Goal: Ask a question: Seek information or help from site administrators or community

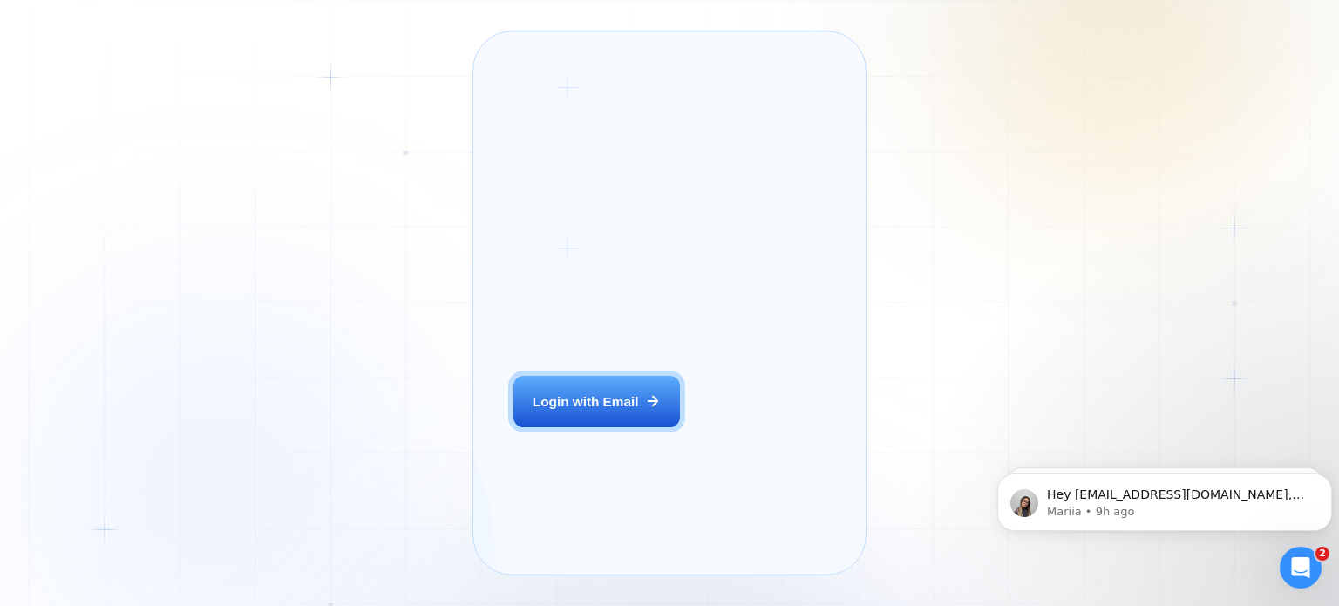
click at [124, 149] on div "Login ‍ Welcome to GigRadar. AI Business Manager for Agencies Login with Email …" at bounding box center [669, 303] width 1339 height 606
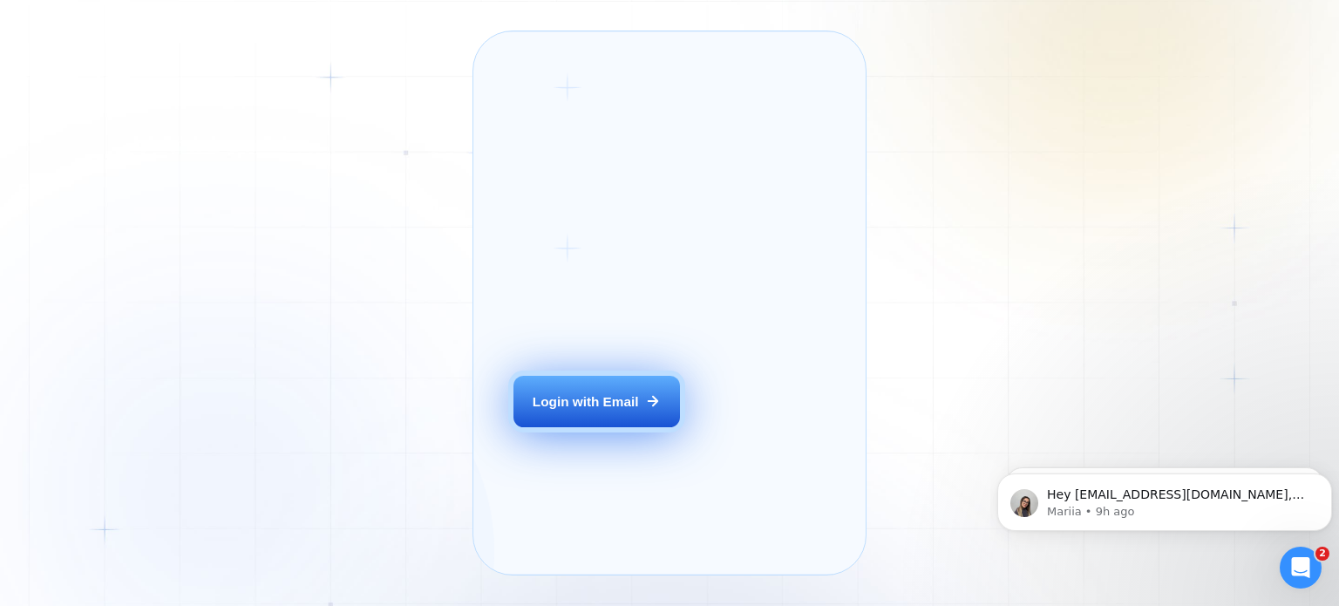
click at [561, 428] on button "Login with Email" at bounding box center [597, 402] width 166 height 52
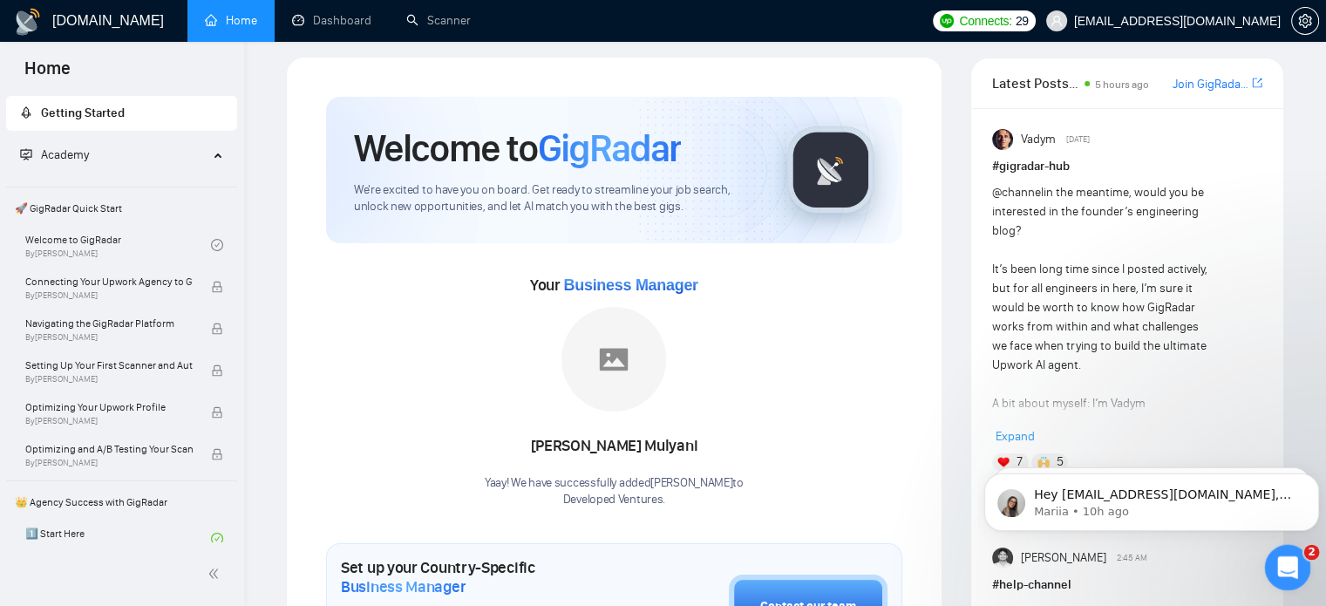
click at [1272, 572] on div "Open Intercom Messenger" at bounding box center [1286, 565] width 58 height 58
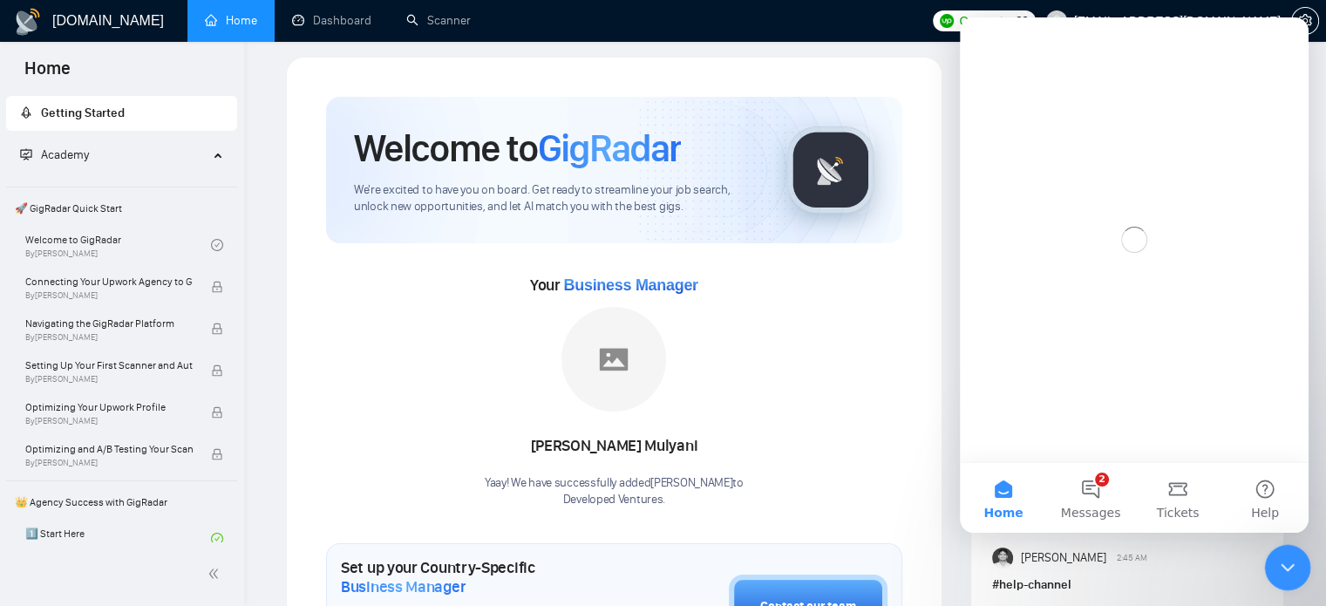
scroll to position [0, 0]
click at [1096, 491] on button "2 Messages" at bounding box center [1090, 498] width 87 height 70
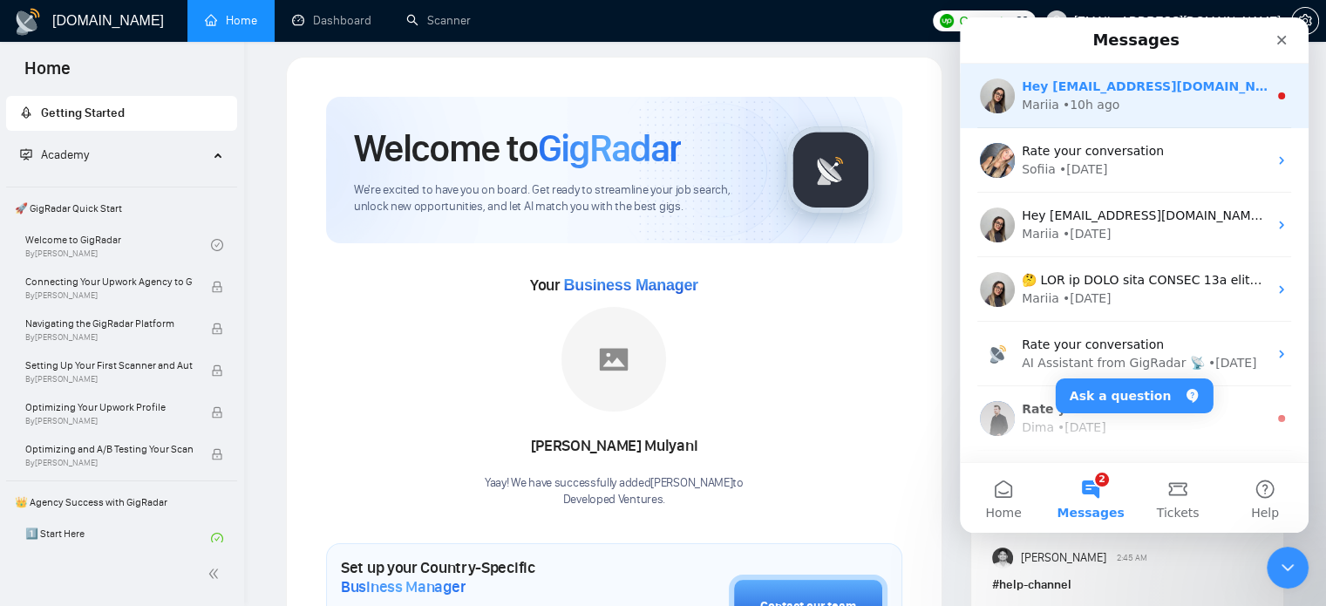
click at [1118, 94] on div "Hey [EMAIL_ADDRESS][DOMAIN_NAME], Looks like your Upwork agency Developed Ventu…" at bounding box center [1145, 87] width 246 height 18
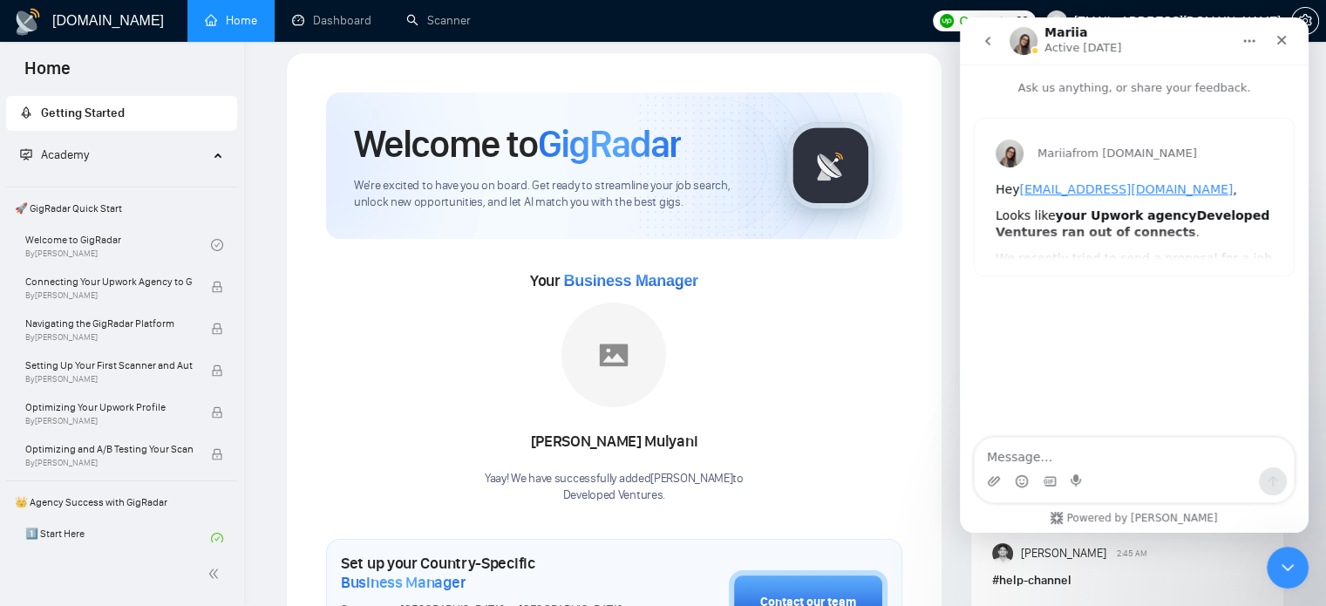
scroll to position [20, 0]
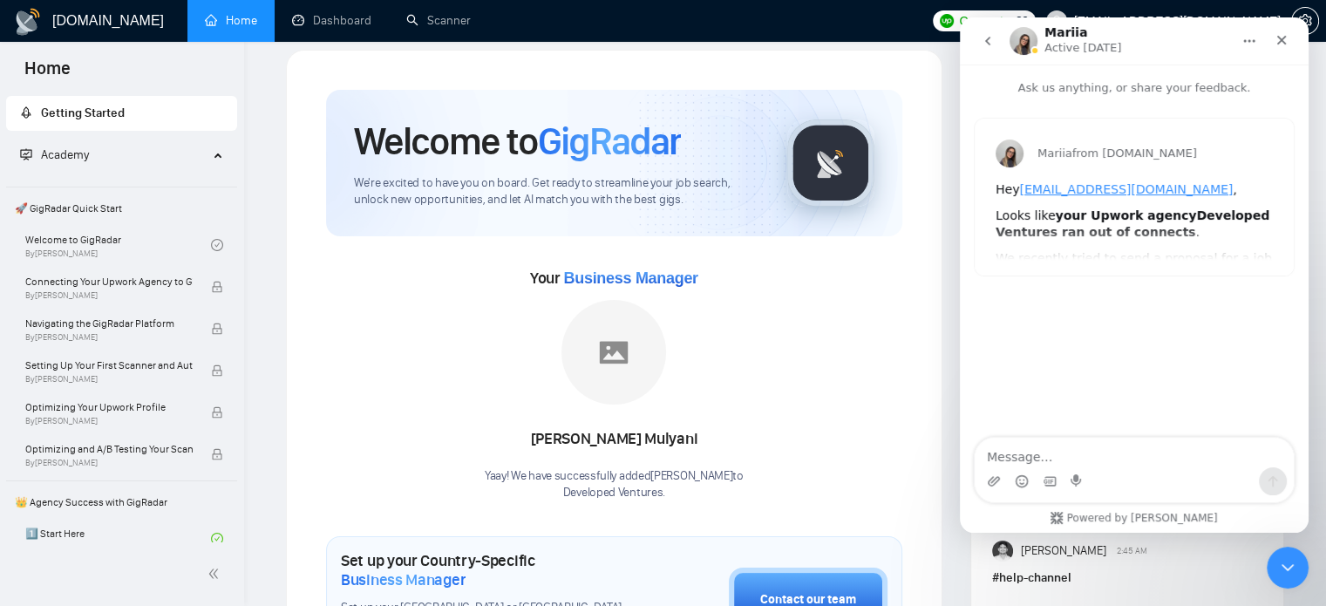
click at [993, 35] on icon "go back" at bounding box center [988, 41] width 14 height 14
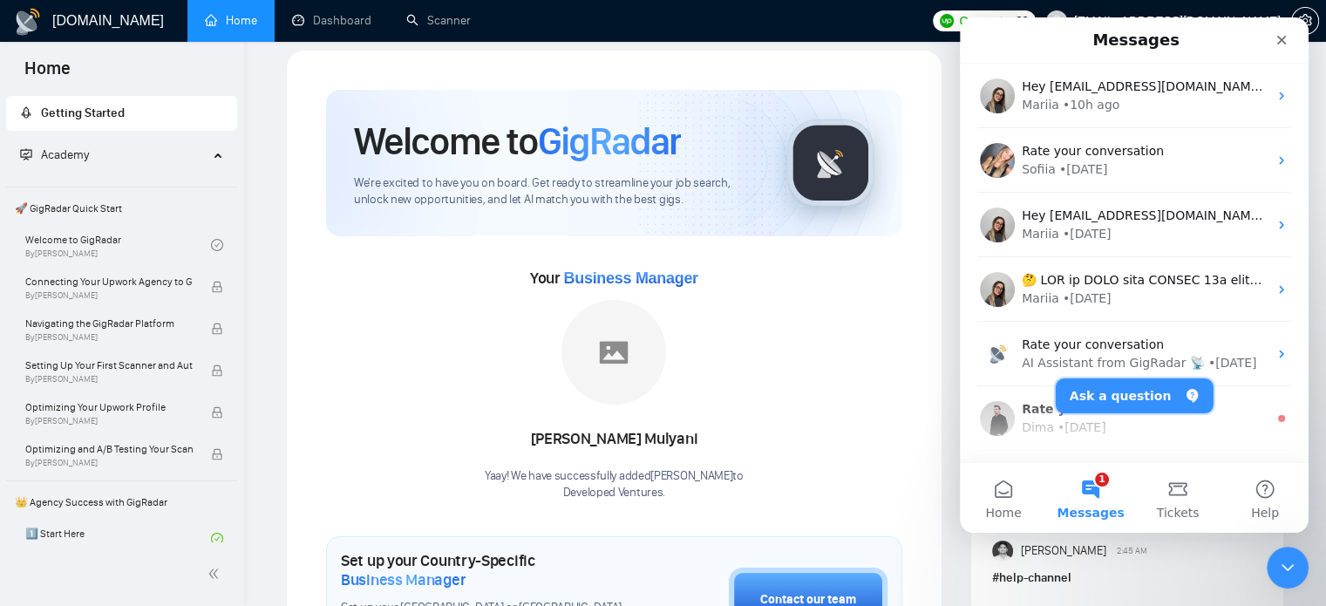
click at [1134, 397] on button "Ask a question" at bounding box center [1135, 395] width 158 height 35
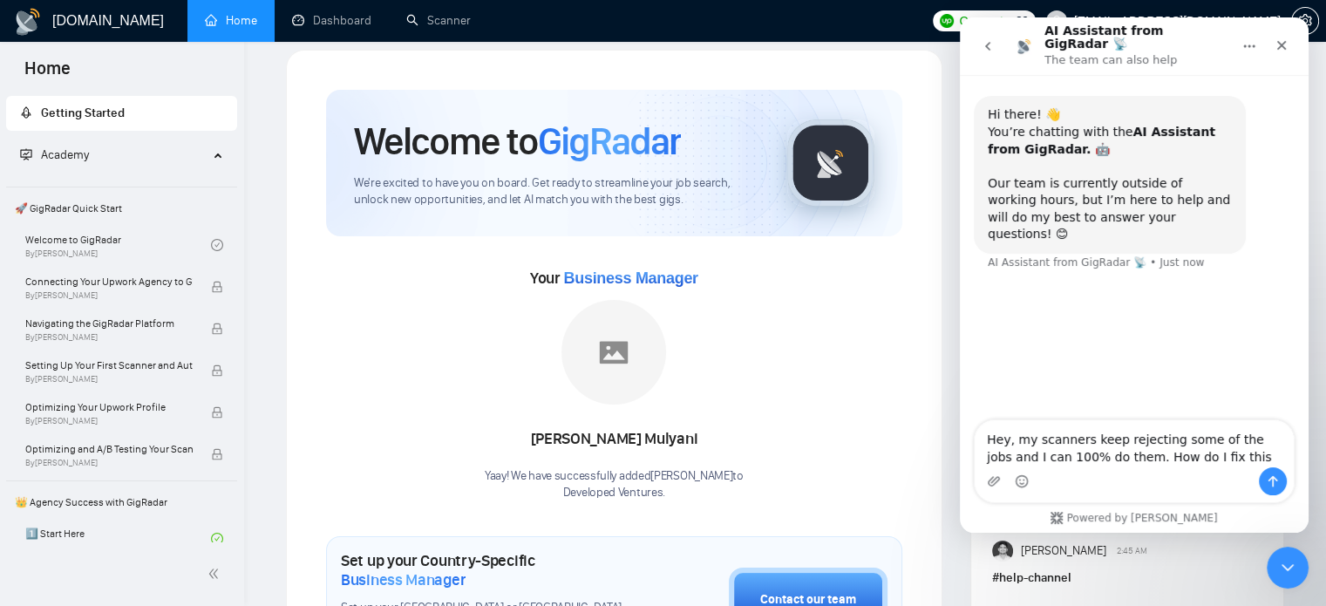
type textarea "Hey, my scanners keep rejecting some of the jobs and I can 100% do them. How do…"
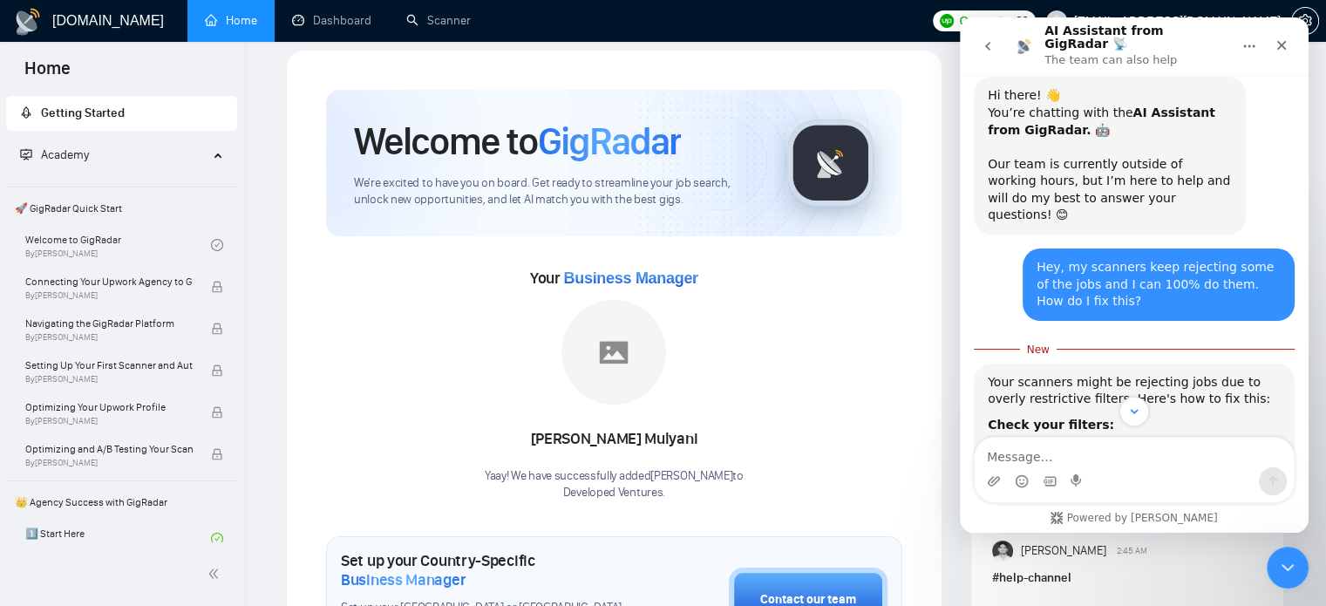
scroll to position [0, 0]
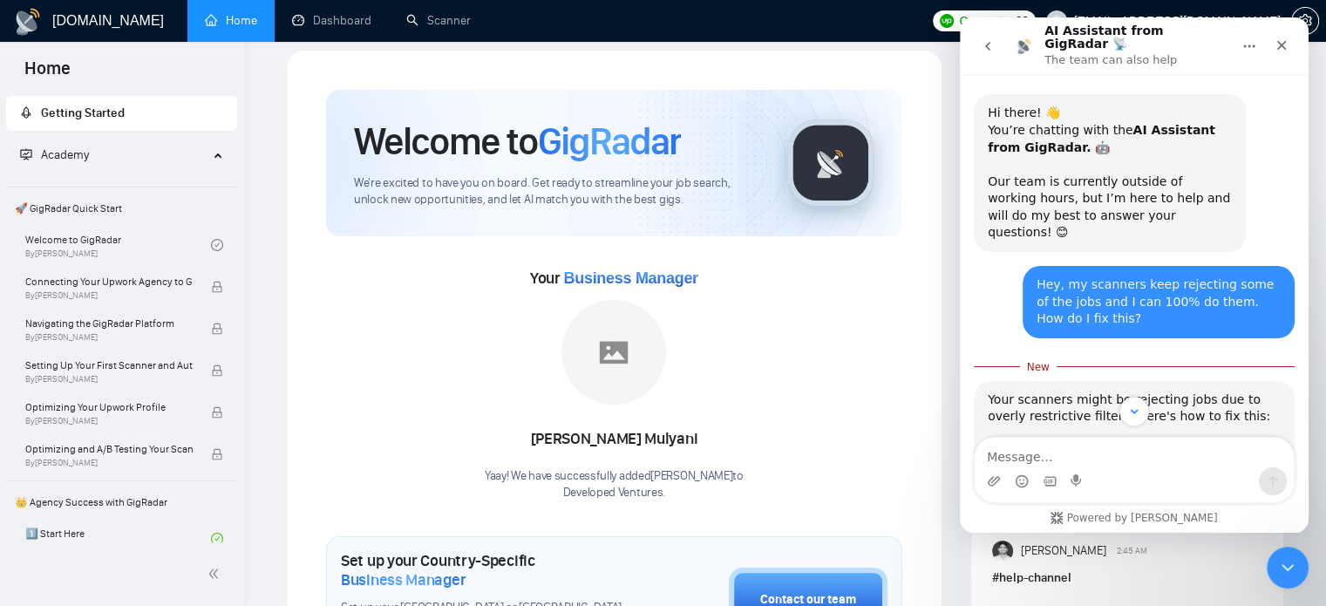
click at [985, 47] on icon "go back" at bounding box center [988, 46] width 14 height 14
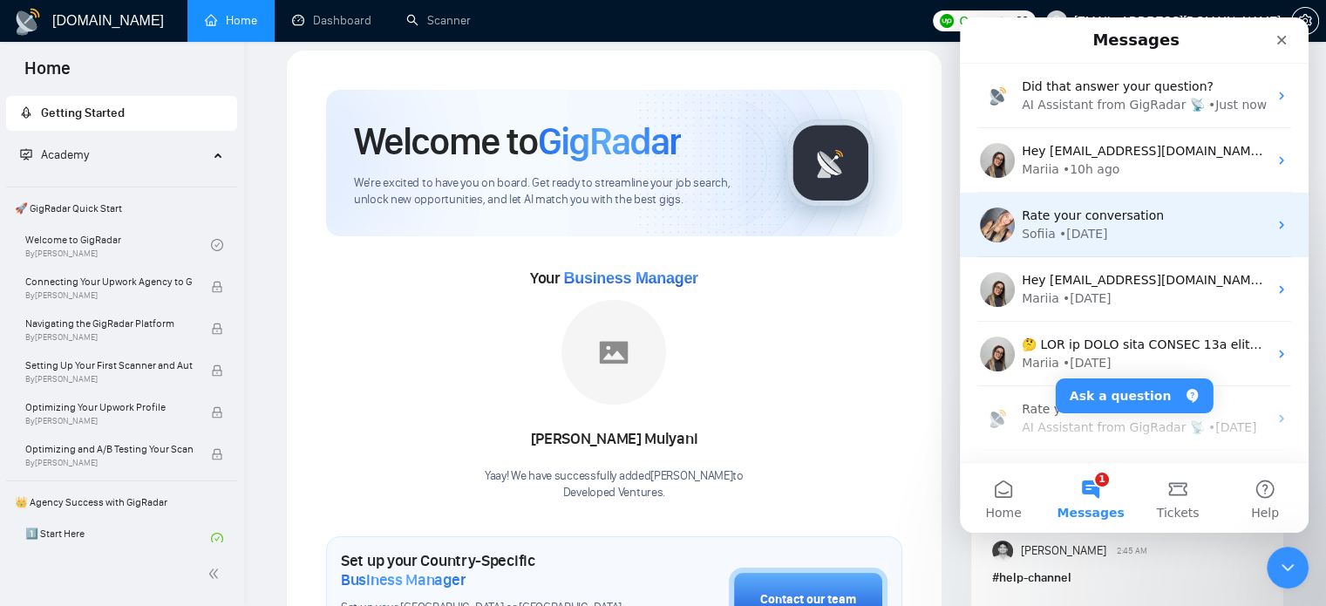
click at [1157, 230] on div "Sofiia • [DATE]" at bounding box center [1145, 234] width 246 height 18
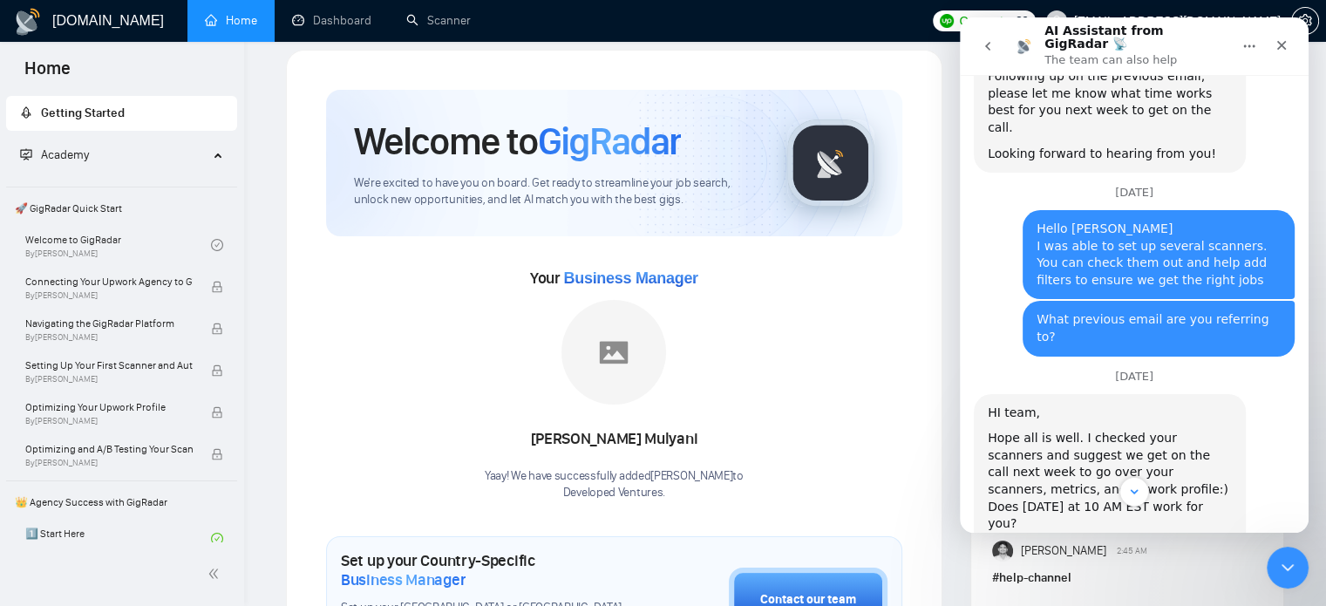
scroll to position [2019, 0]
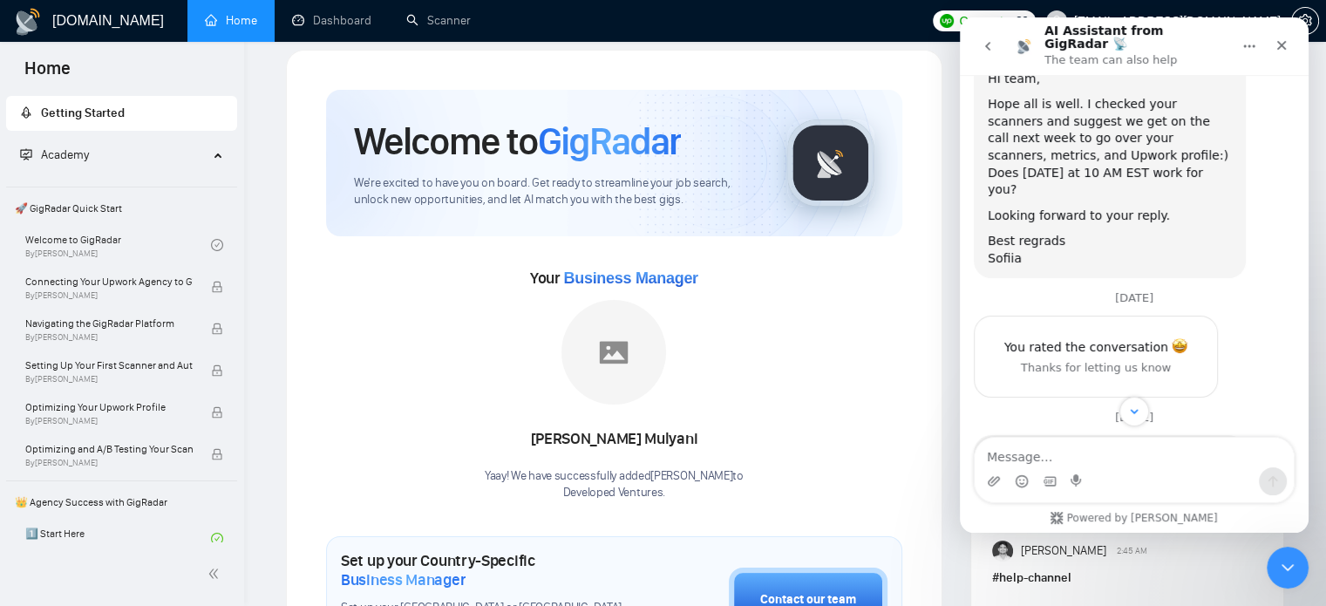
scroll to position [2411, 0]
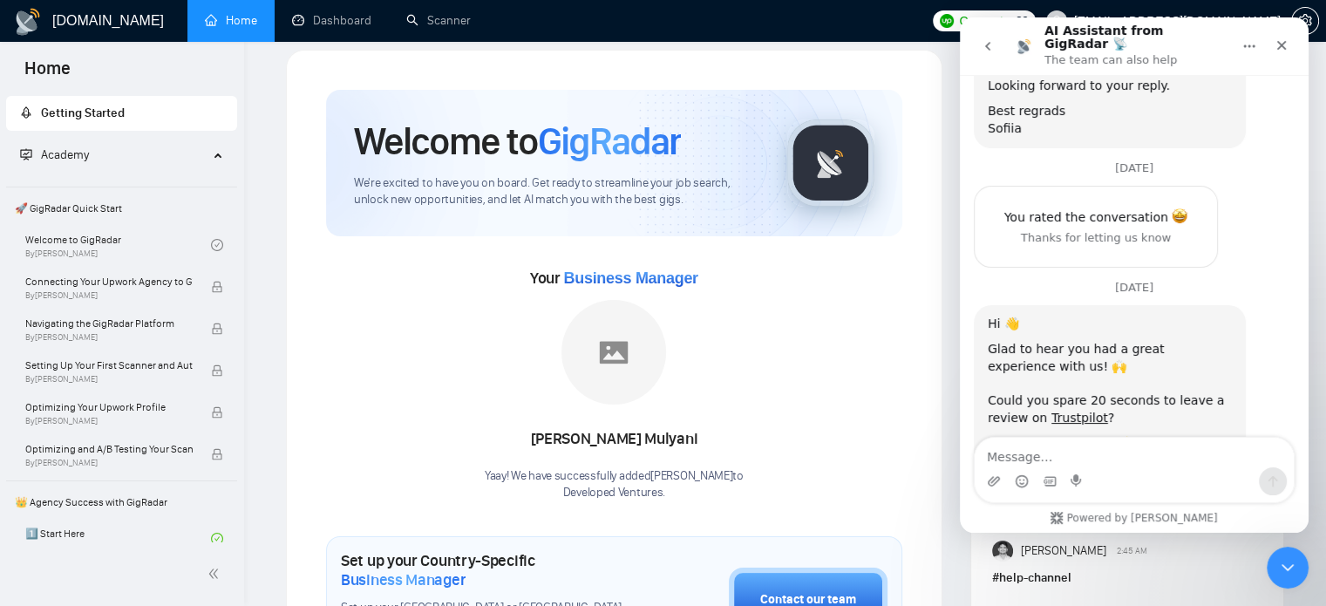
click at [994, 57] on button "go back" at bounding box center [987, 46] width 33 height 33
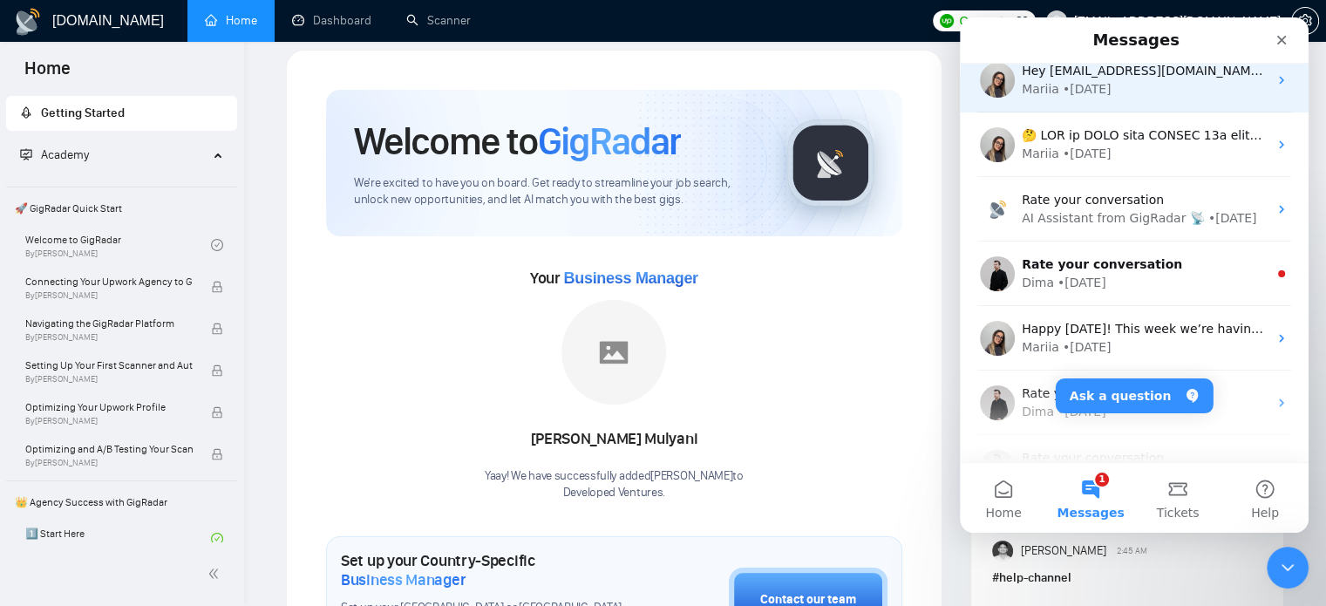
scroll to position [213, 0]
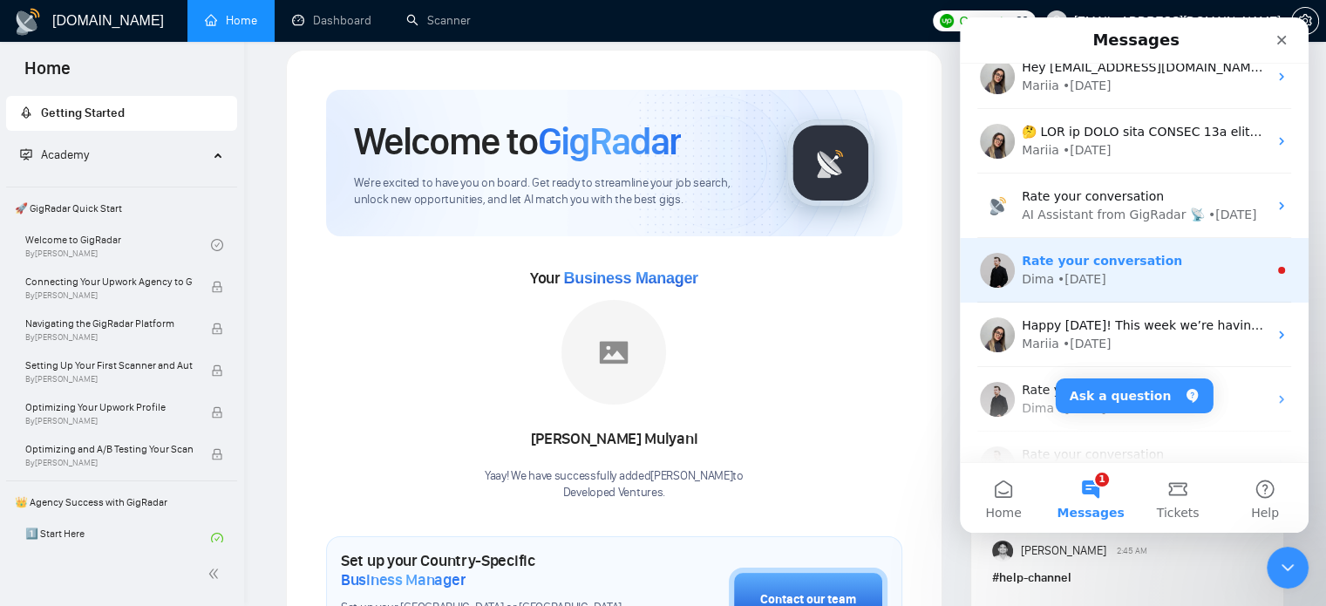
click at [1126, 285] on div "Dima • [DATE]" at bounding box center [1145, 279] width 246 height 18
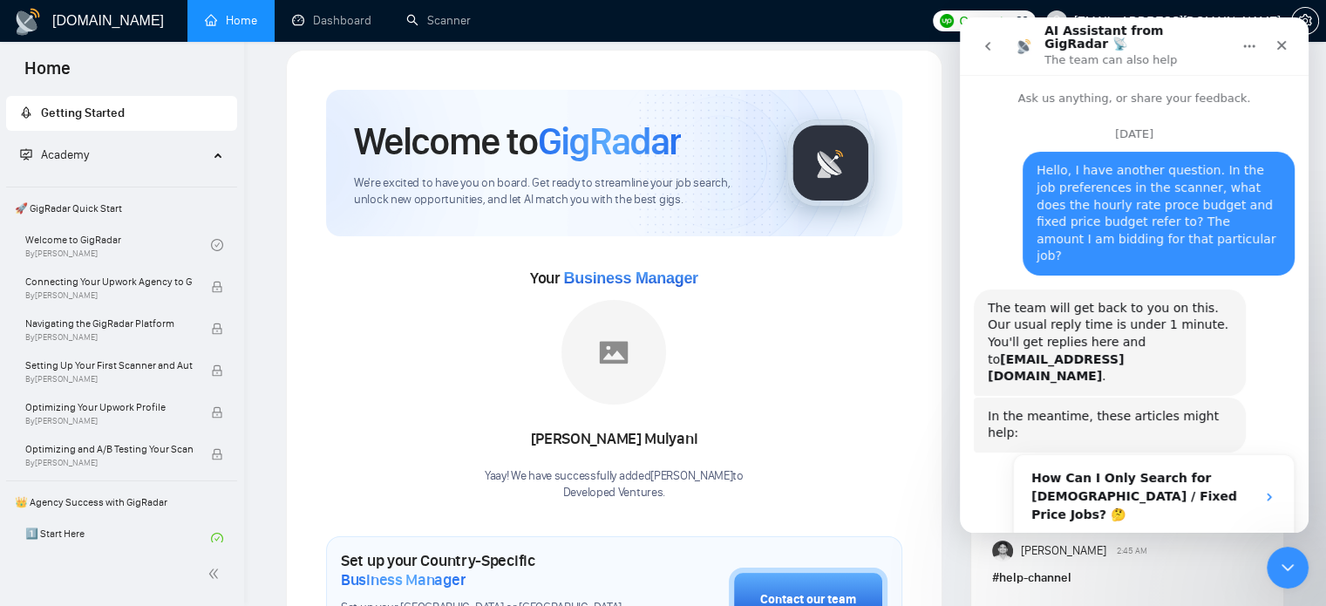
scroll to position [71, 0]
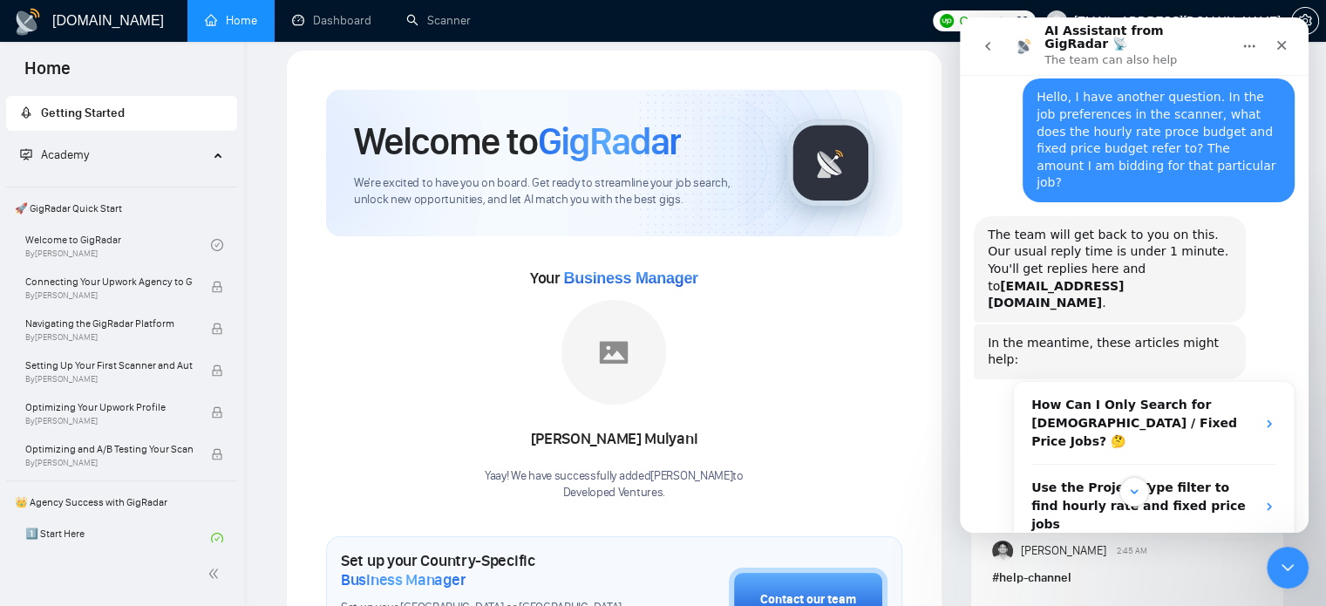
click at [981, 53] on button "go back" at bounding box center [987, 46] width 33 height 33
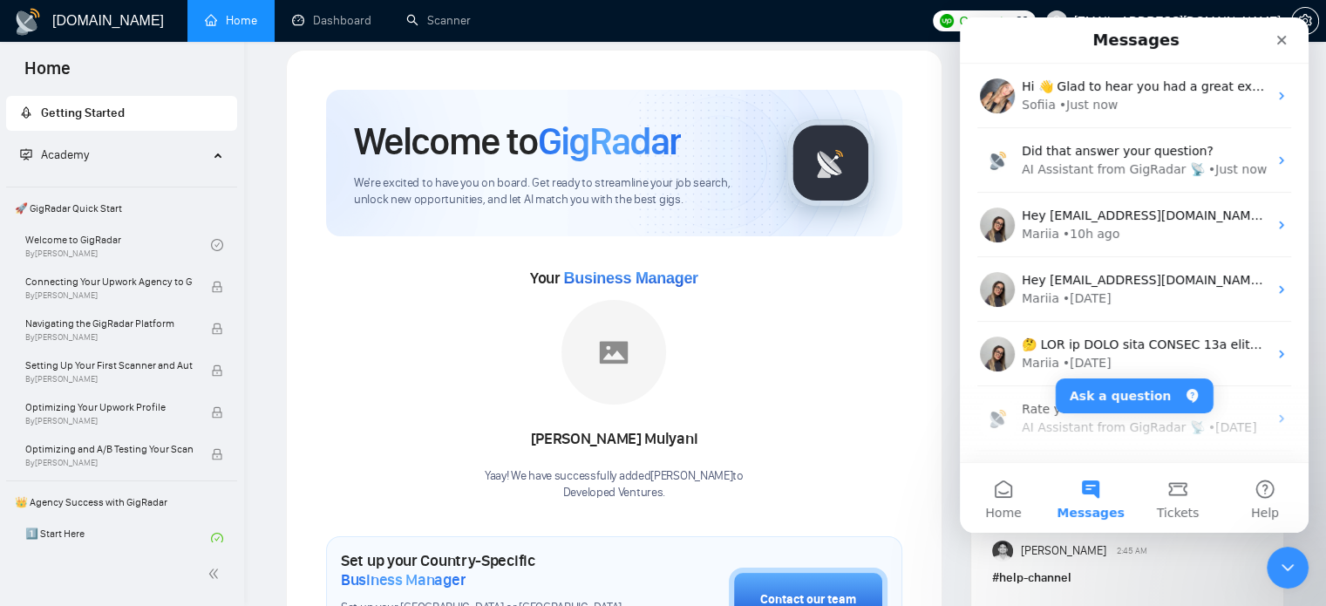
scroll to position [0, 0]
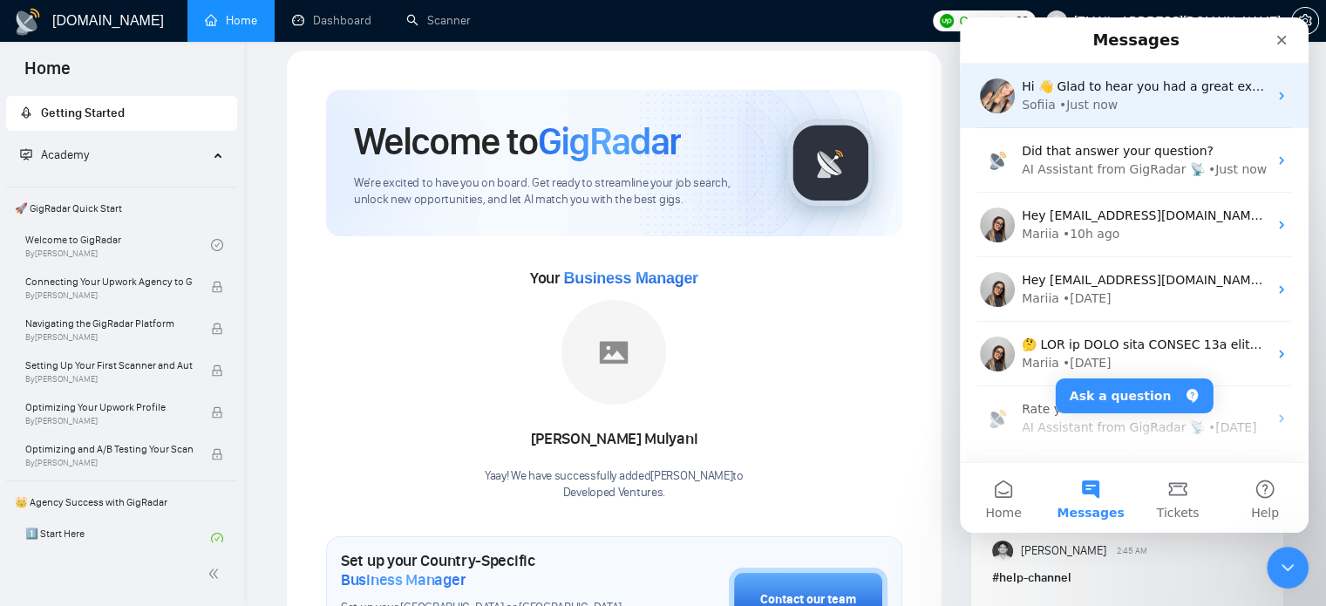
click at [1121, 117] on div "Hi 👋 Glad to hear you had a great experience with us! 🙌 ​ Could you spare 20 se…" at bounding box center [1134, 96] width 349 height 65
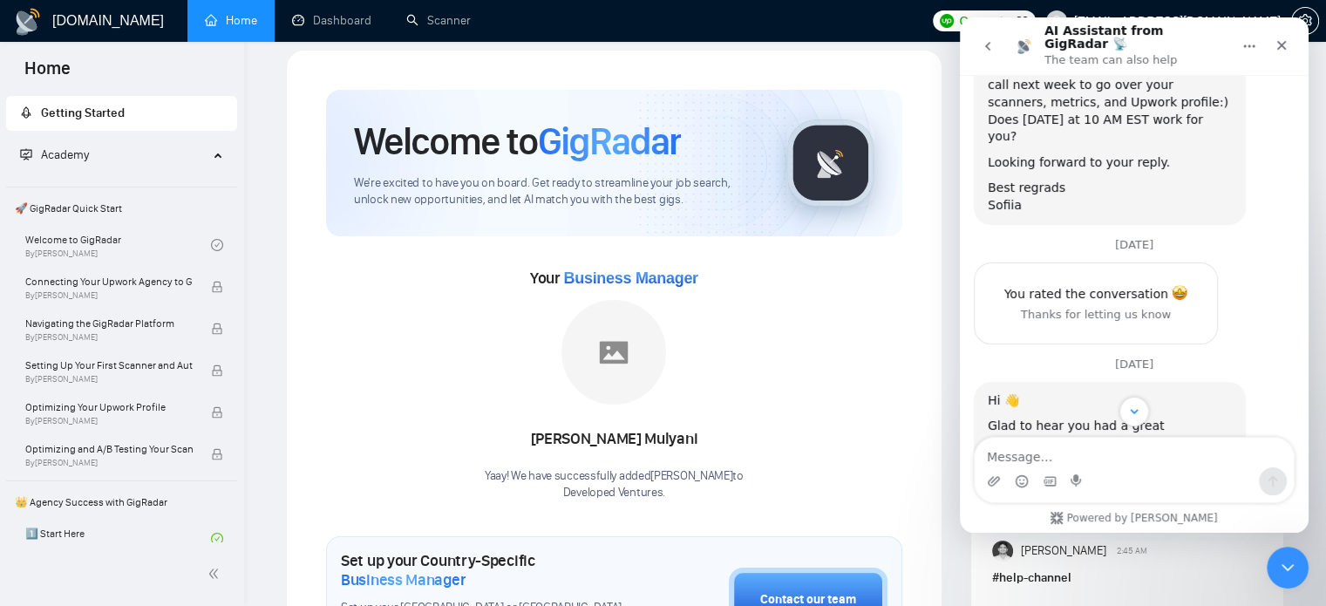
scroll to position [2411, 0]
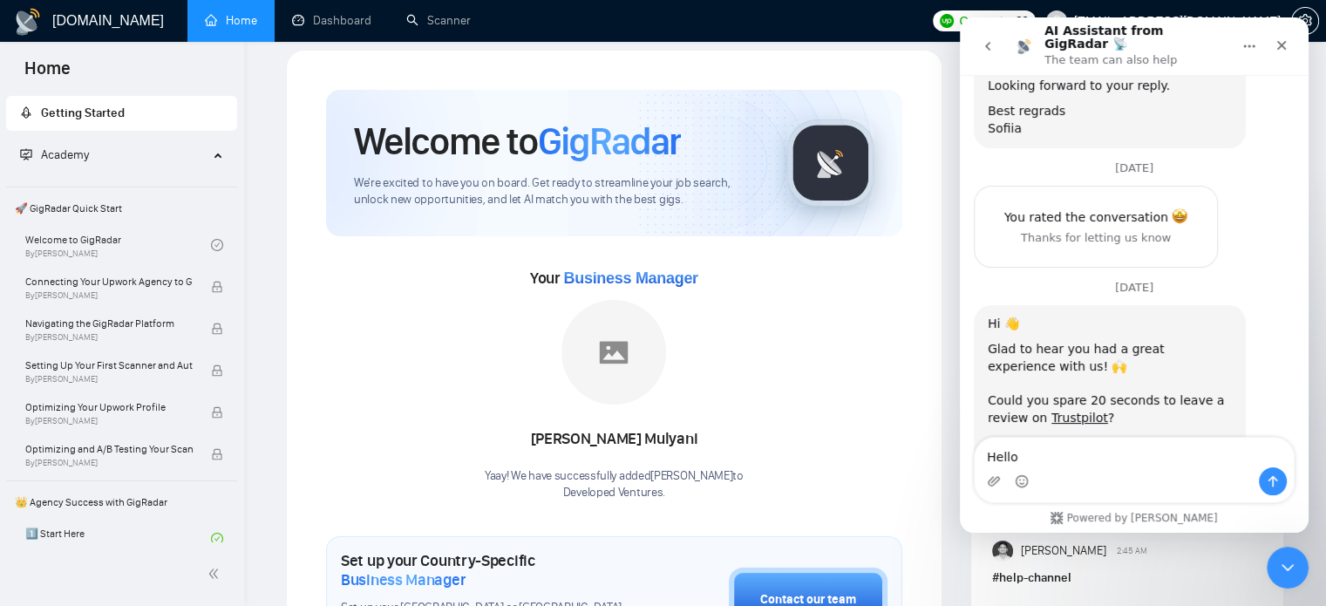
type textarea "Hello"
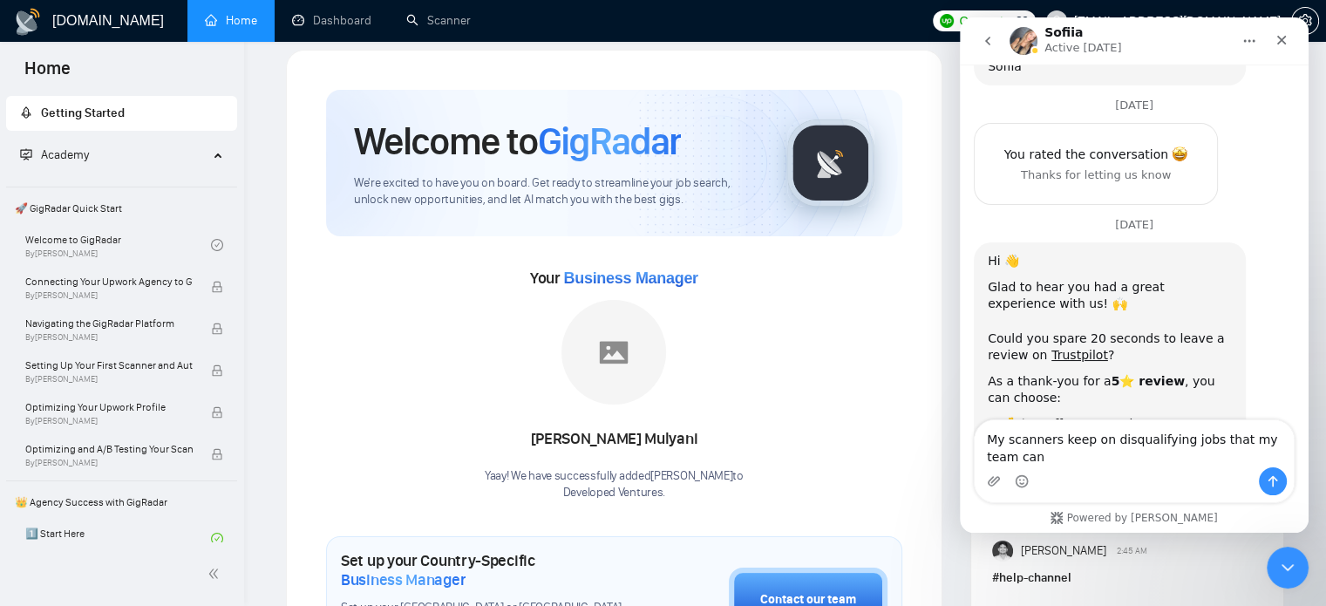
scroll to position [2480, 0]
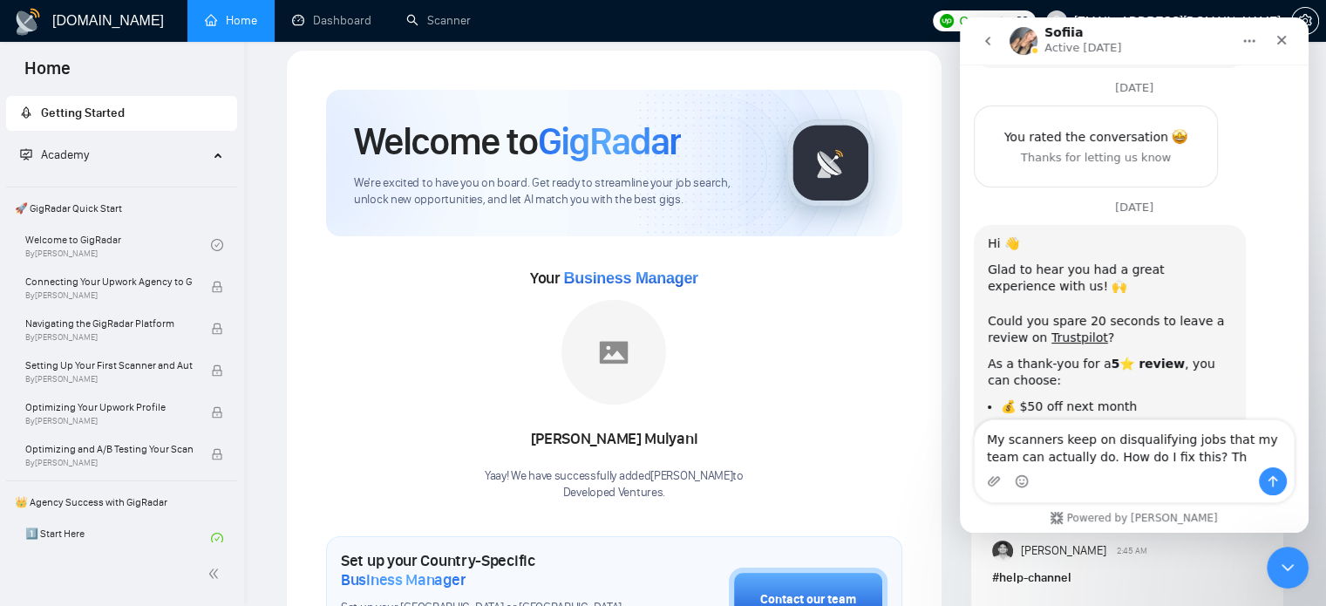
click at [1075, 461] on textarea "My scanners keep on disqualifying jobs that my team can actually do. How do I f…" at bounding box center [1134, 443] width 319 height 47
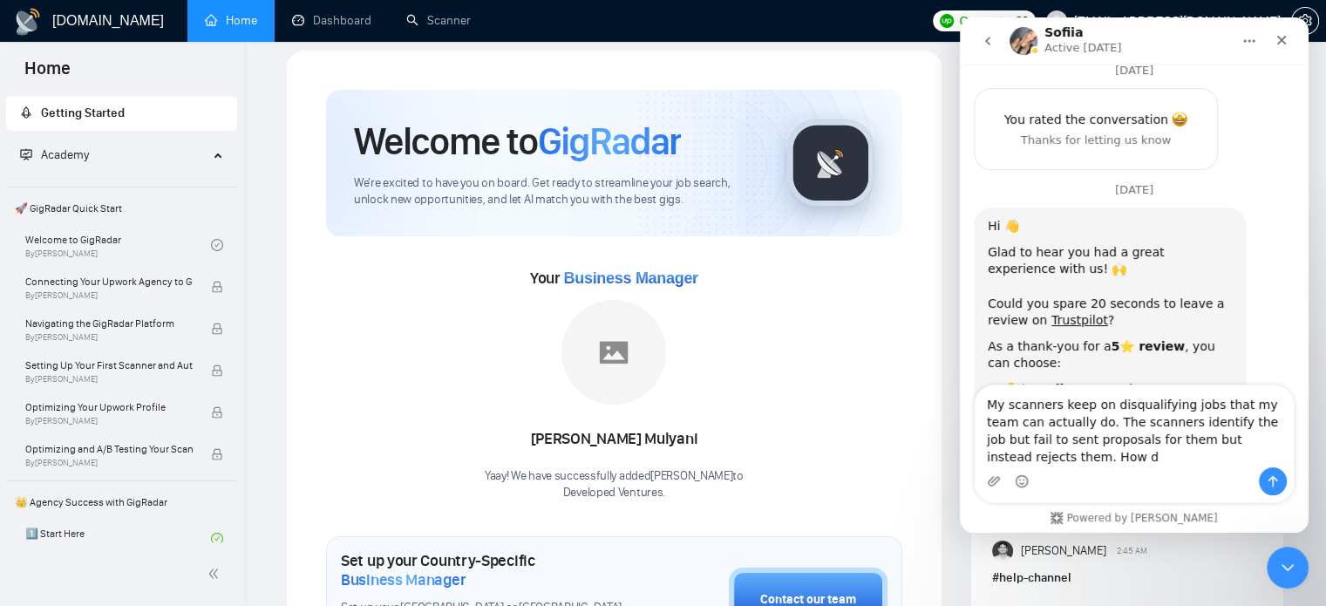
scroll to position [2515, 0]
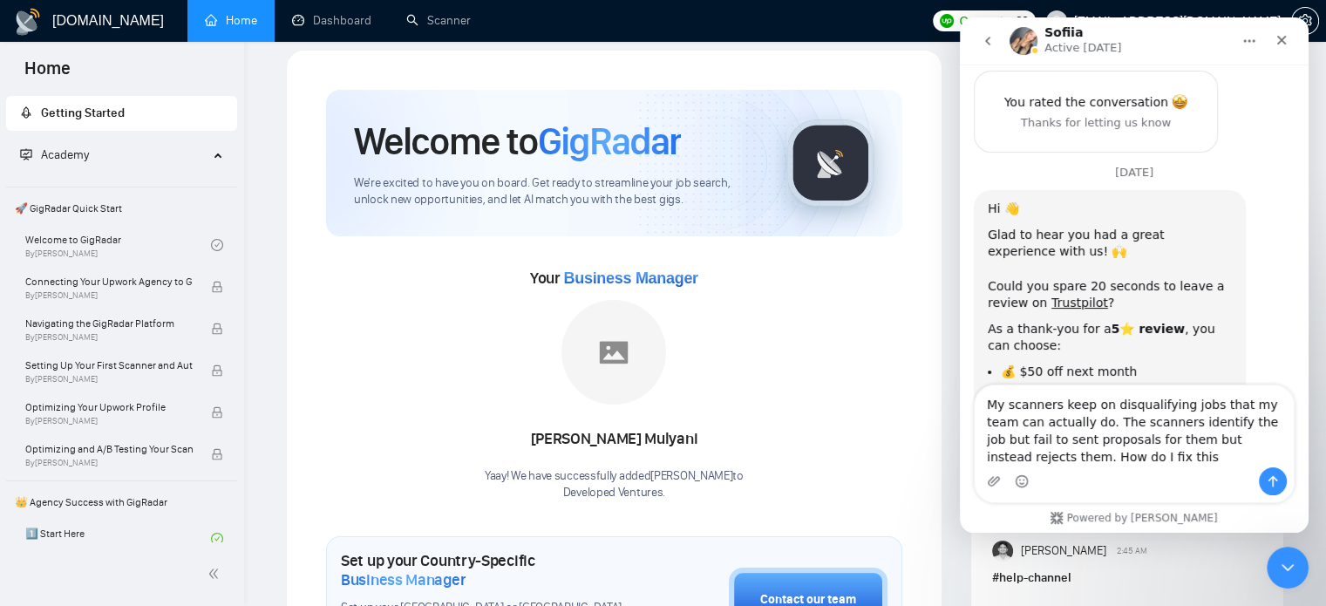
type textarea "My scanners keep on disqualifying jobs that my team can actually do. The scanne…"
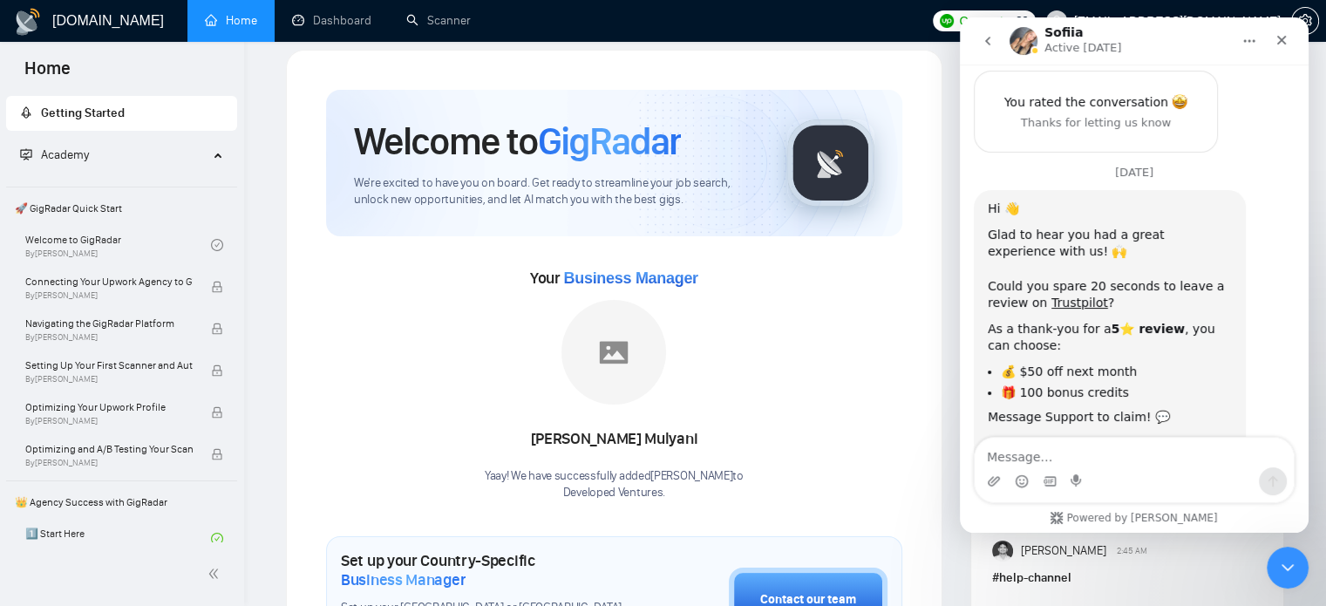
scroll to position [2571, 0]
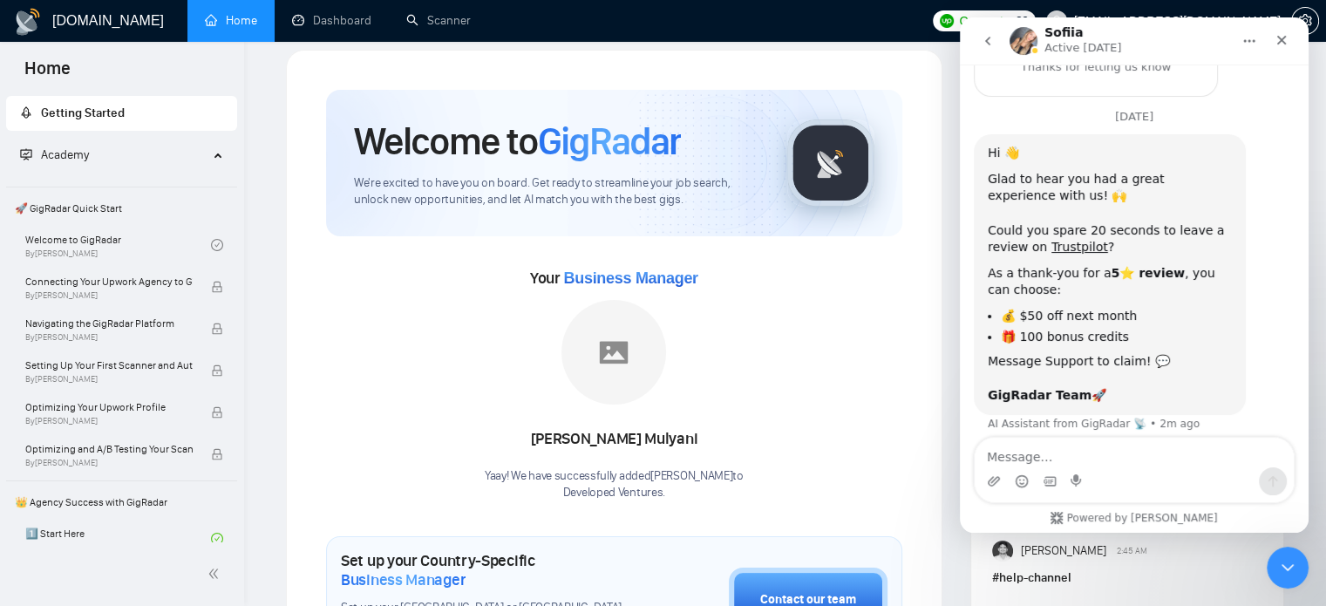
click at [868, 308] on div "Your Business Manager [PERSON_NAME] Yaay! We have successfully added [PERSON_NA…" at bounding box center [614, 382] width 576 height 237
click at [984, 51] on button "go back" at bounding box center [987, 40] width 33 height 33
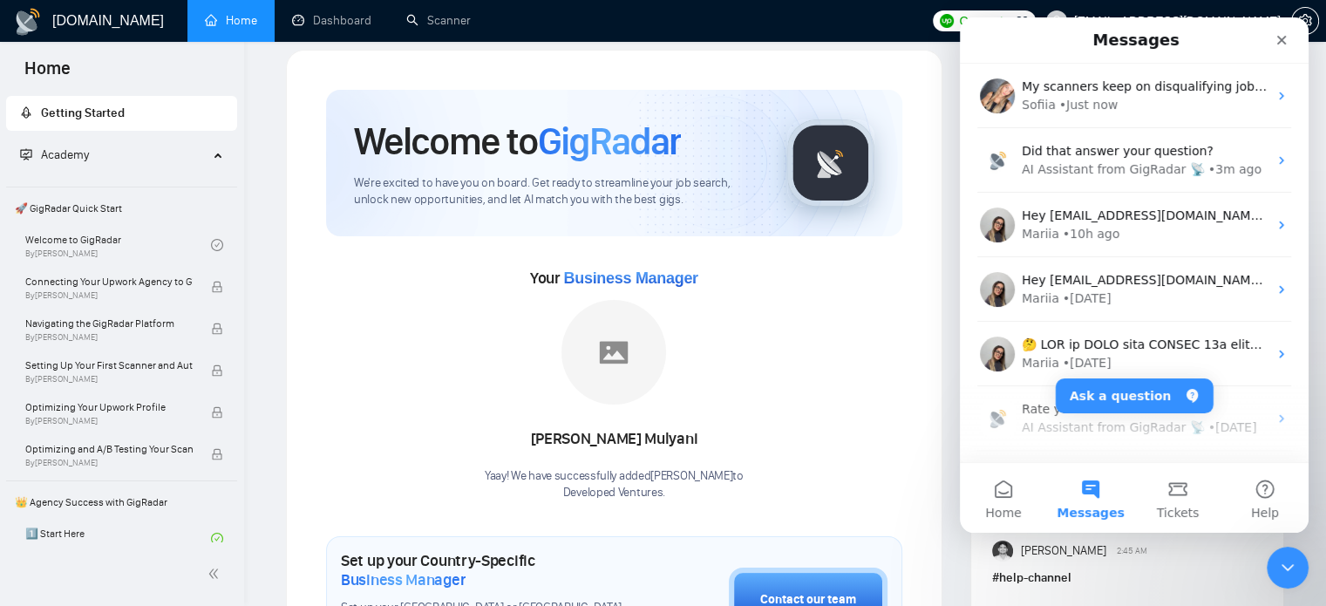
scroll to position [0, 0]
click at [1270, 40] on div "Close" at bounding box center [1281, 39] width 31 height 31
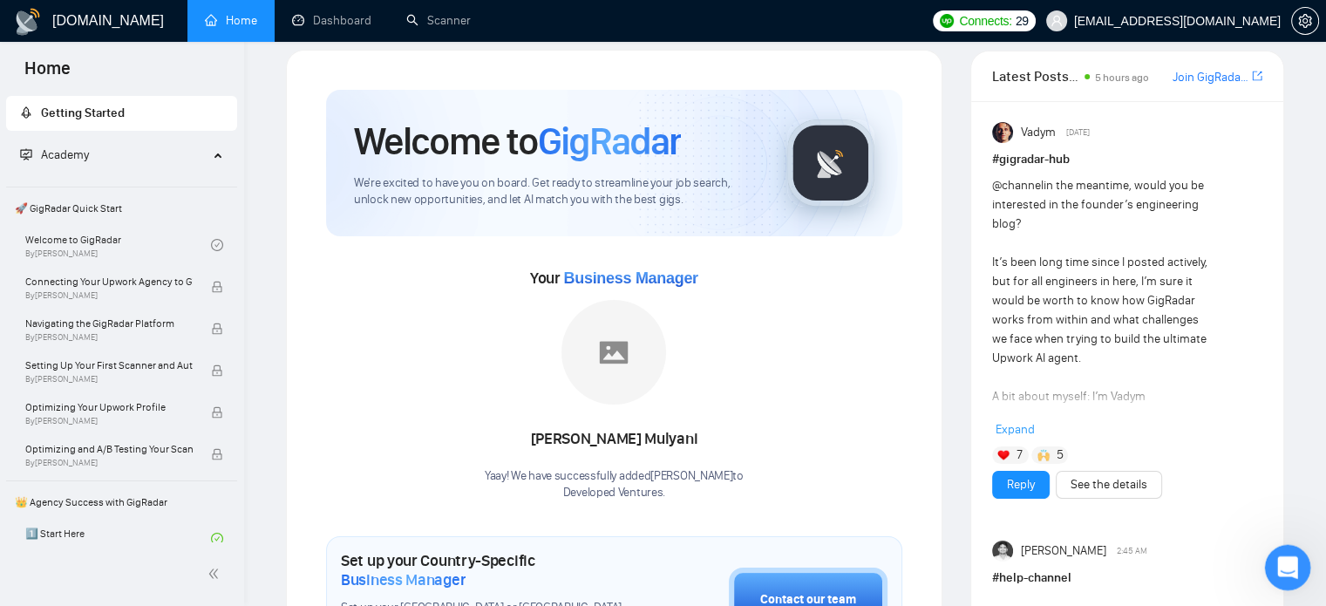
click at [1299, 565] on div "Open Intercom Messenger" at bounding box center [1286, 565] width 58 height 58
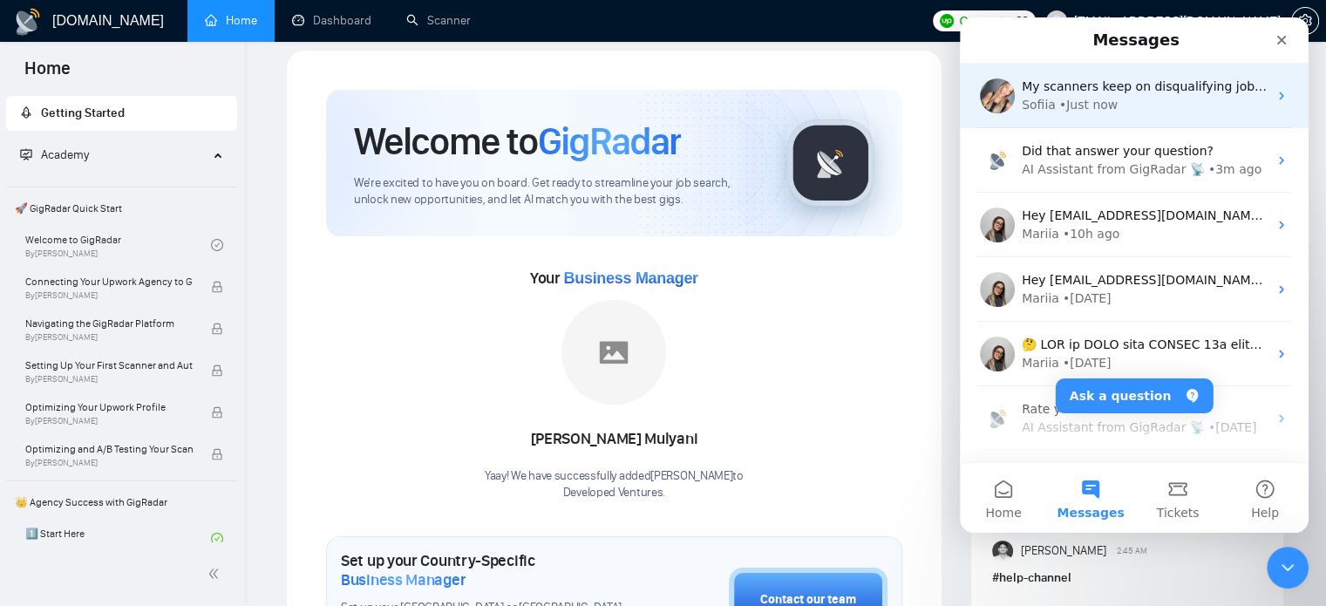
click at [1022, 99] on div "Sofiia" at bounding box center [1039, 105] width 34 height 18
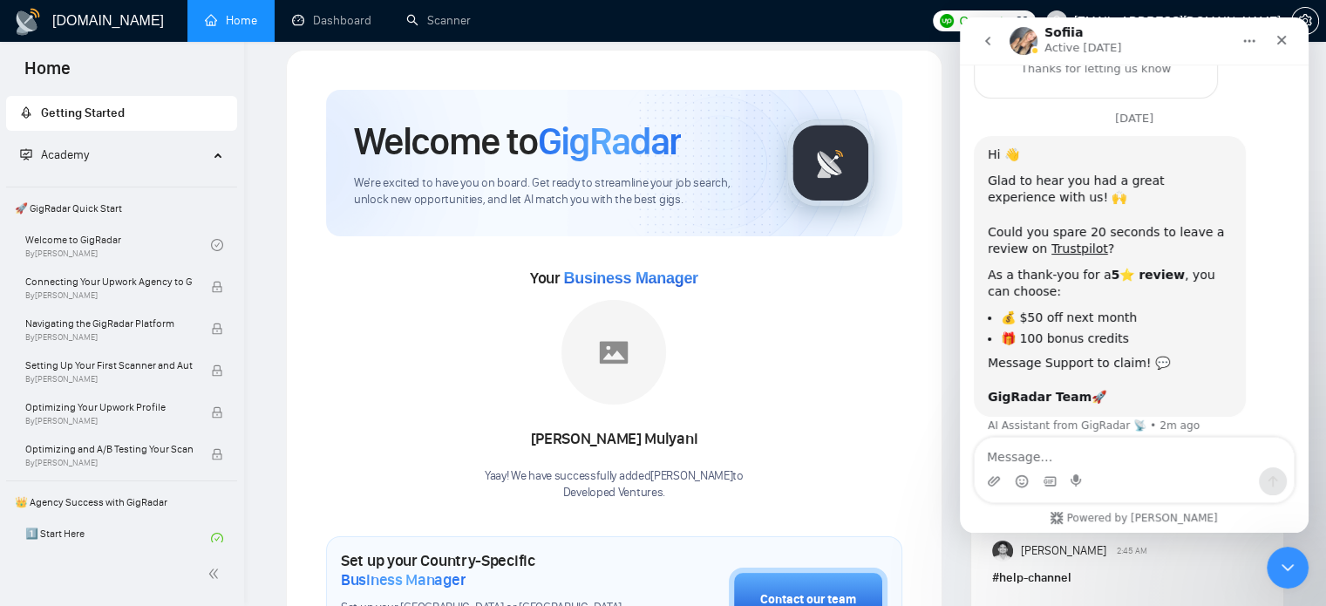
scroll to position [2571, 0]
drag, startPoint x: 1138, startPoint y: 405, endPoint x: 1019, endPoint y: 329, distance: 141.3
click at [1023, 487] on div "My scanners keep on disqualifying jobs that my team can actually do. The scanne…" at bounding box center [1159, 540] width 272 height 106
copy div "My scanners keep on disqualifying jobs that my team can actually do. The scanne…"
click at [996, 48] on button "go back" at bounding box center [987, 40] width 33 height 33
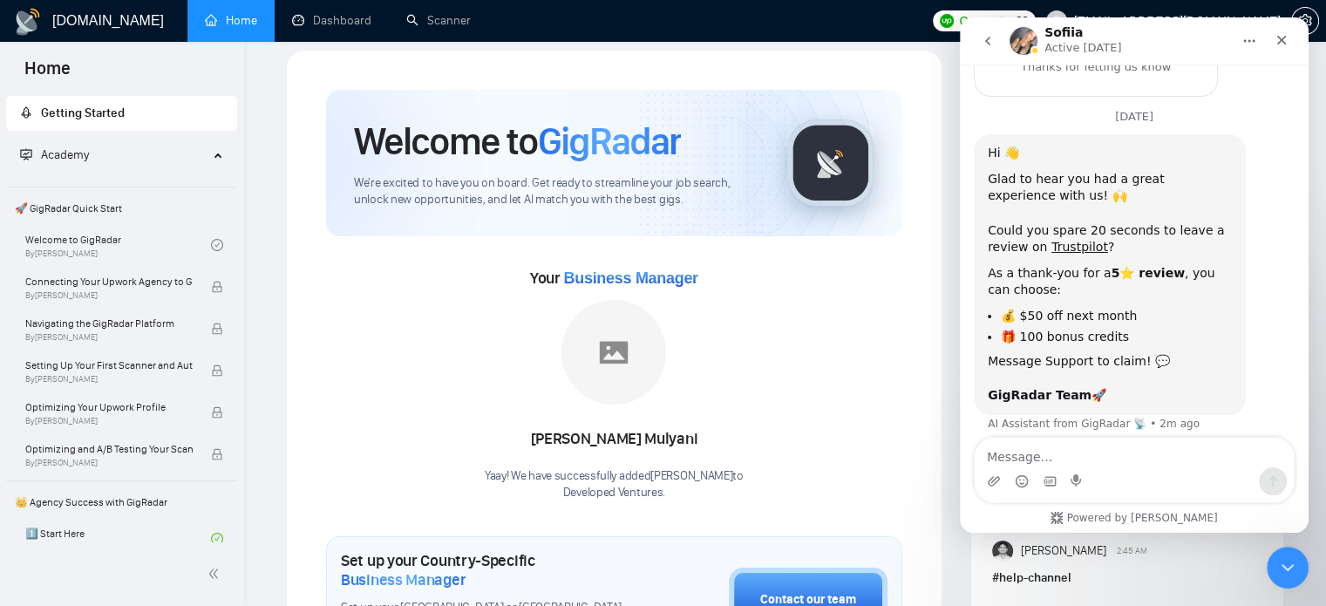
scroll to position [0, 0]
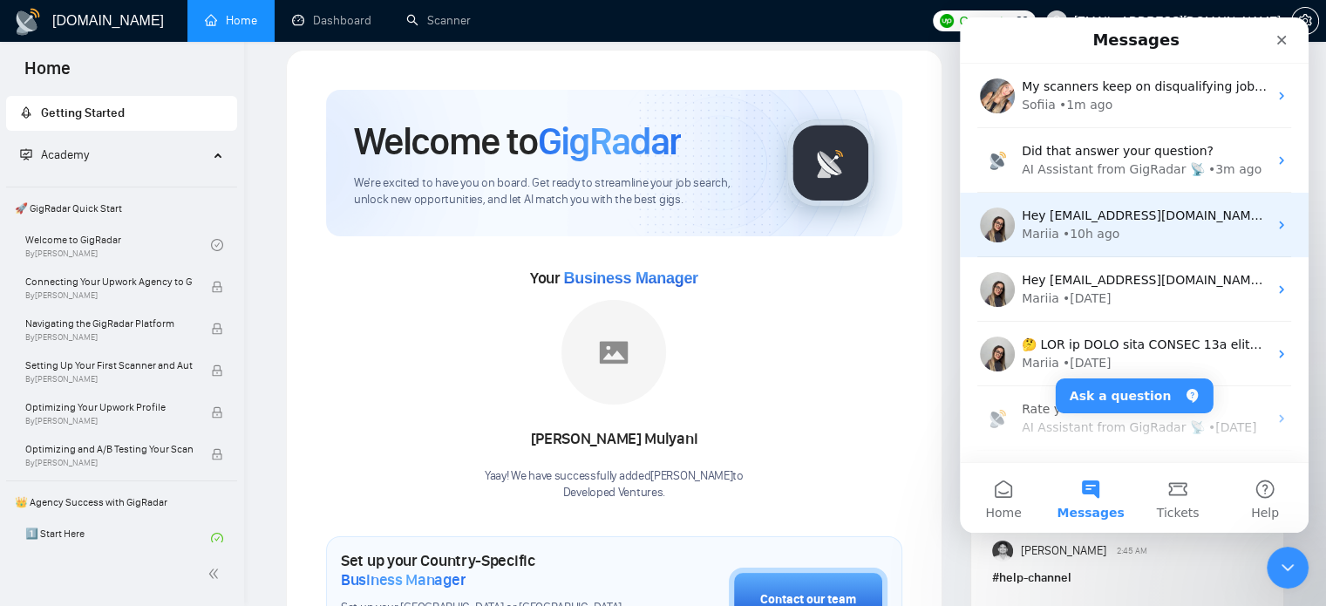
click at [1145, 248] on div "Hey [EMAIL_ADDRESS][DOMAIN_NAME], Looks like your Upwork agency Developed Ventu…" at bounding box center [1134, 225] width 349 height 65
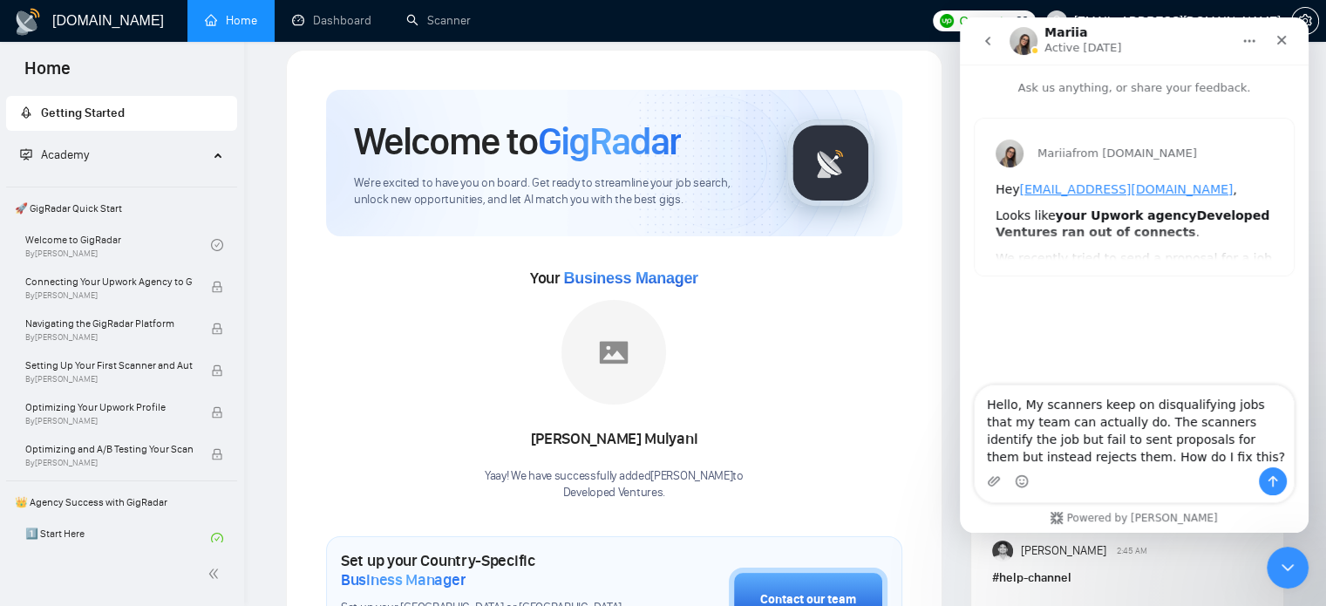
click at [1030, 411] on textarea "Hello, My scanners keep on disqualifying jobs that my team can actually do. The…" at bounding box center [1134, 426] width 319 height 82
type textarea "Hello, my scanners keep on disqualifying jobs that my team can actually do. The…"
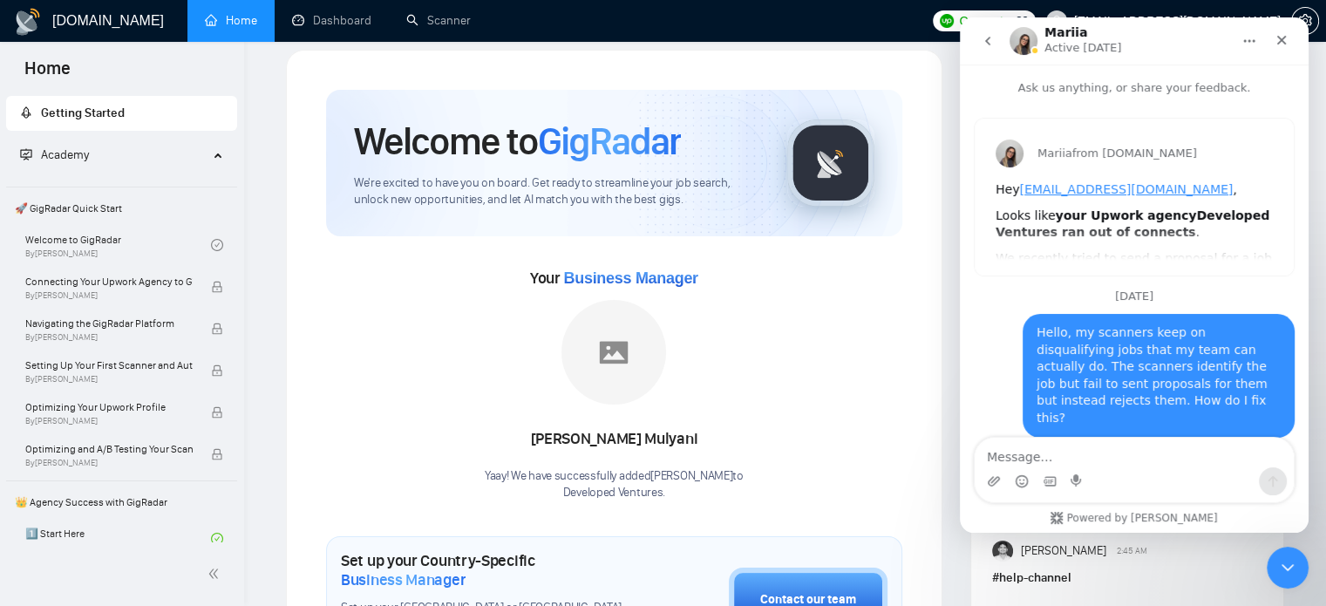
click at [984, 39] on icon "go back" at bounding box center [988, 41] width 14 height 14
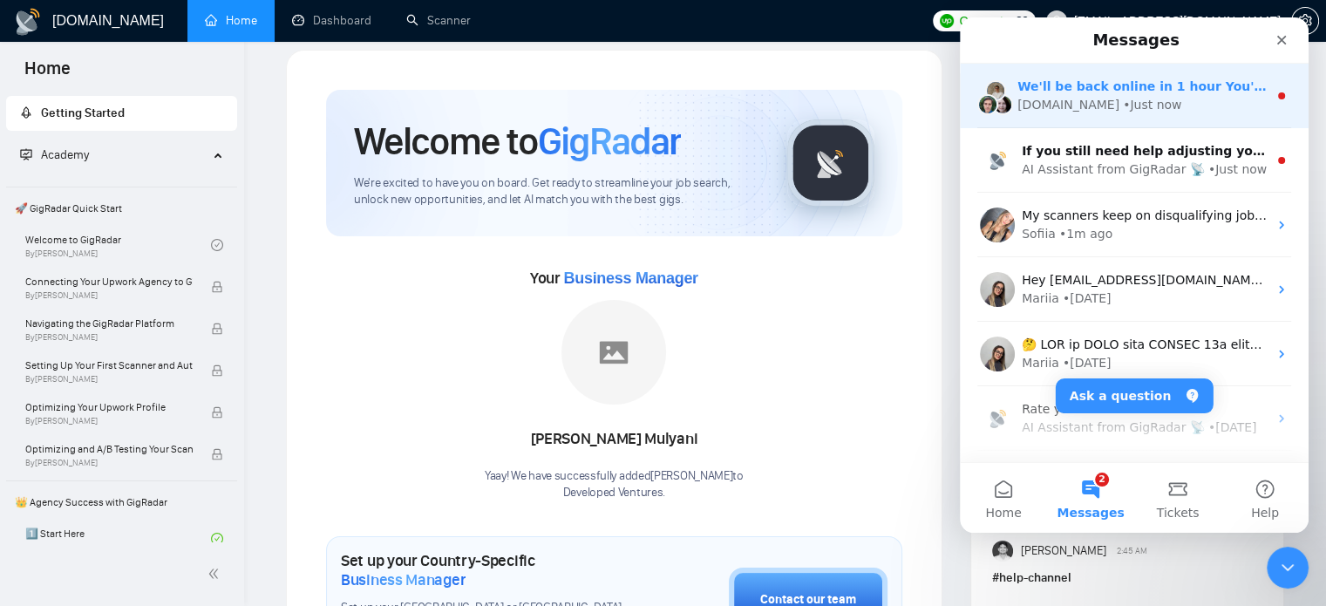
click at [1180, 110] on div "[DOMAIN_NAME] • Just now" at bounding box center [1143, 105] width 250 height 18
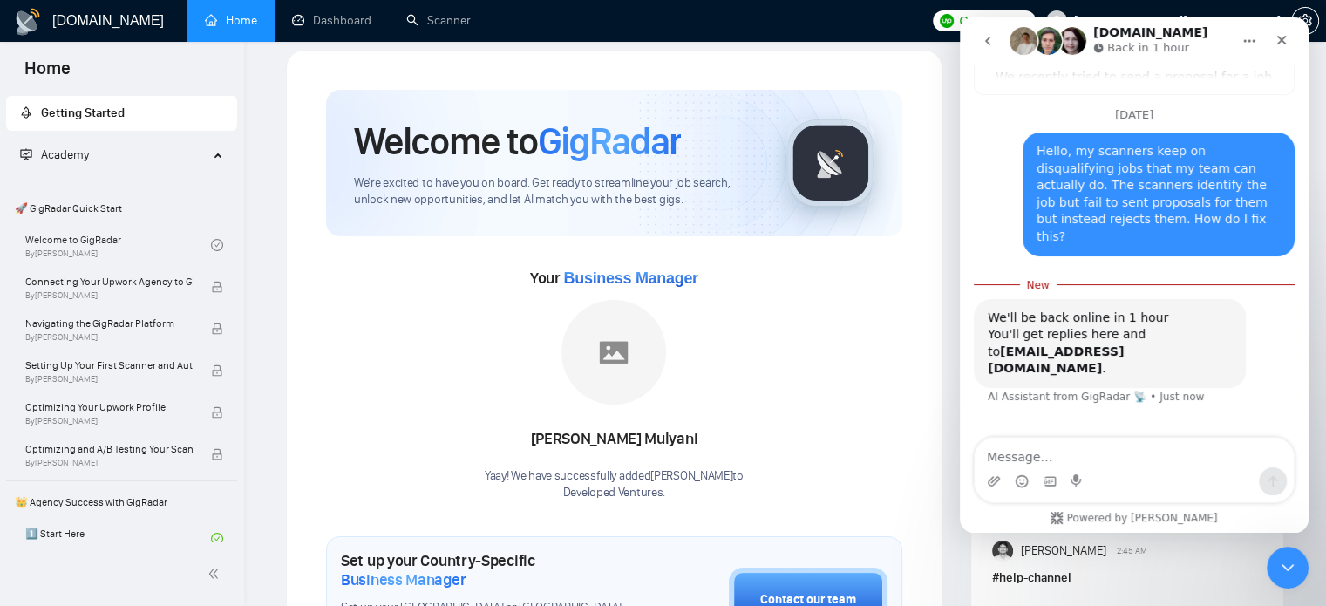
click at [458, 341] on div "Your Business Manager [PERSON_NAME] Yaay! We have successfully added [PERSON_NA…" at bounding box center [614, 382] width 576 height 237
click at [428, 13] on link "Scanner" at bounding box center [438, 20] width 65 height 15
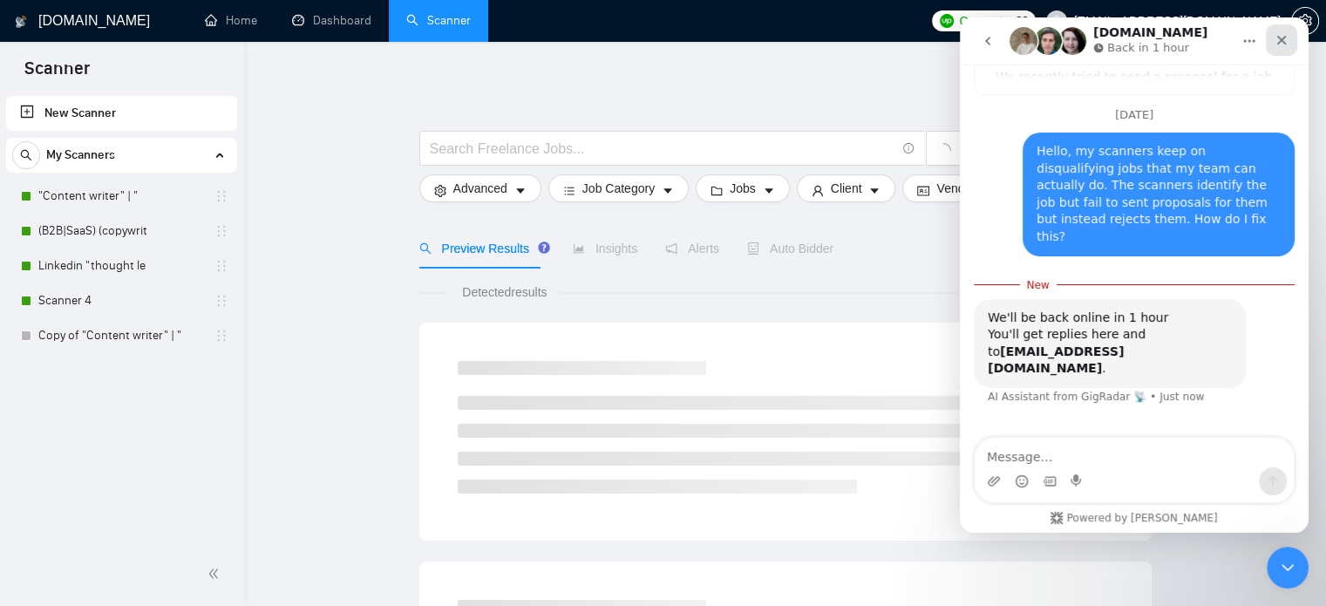
click at [1275, 43] on icon "Close" at bounding box center [1282, 40] width 14 height 14
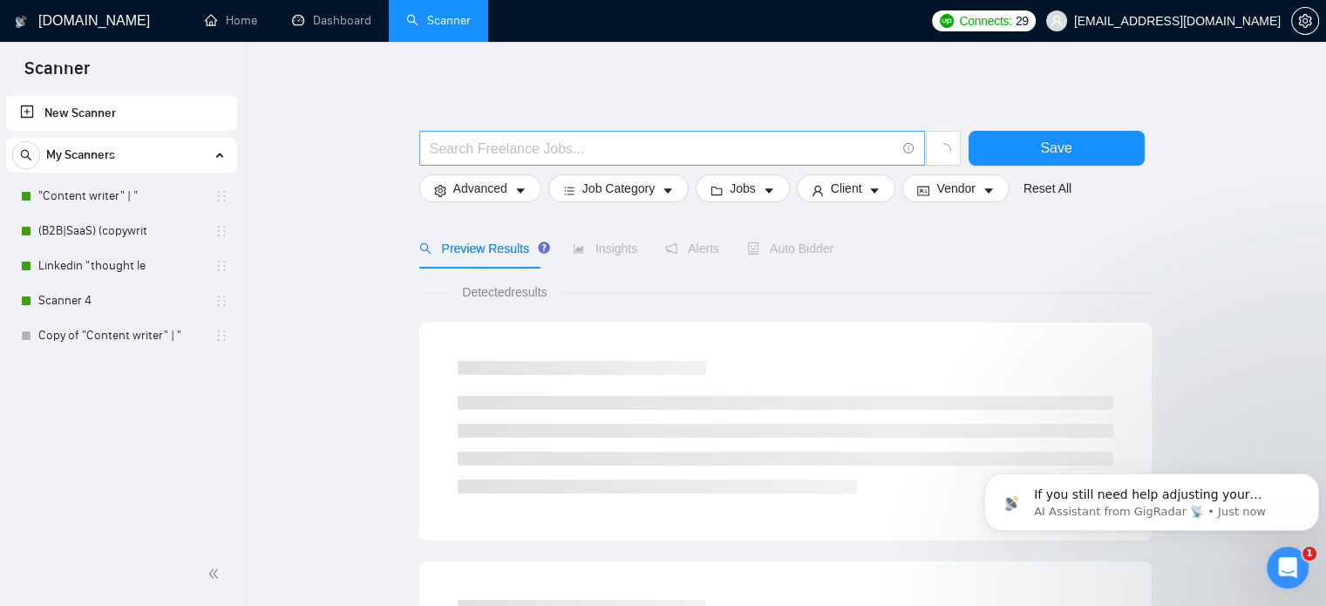
click at [677, 140] on input "text" at bounding box center [663, 149] width 466 height 22
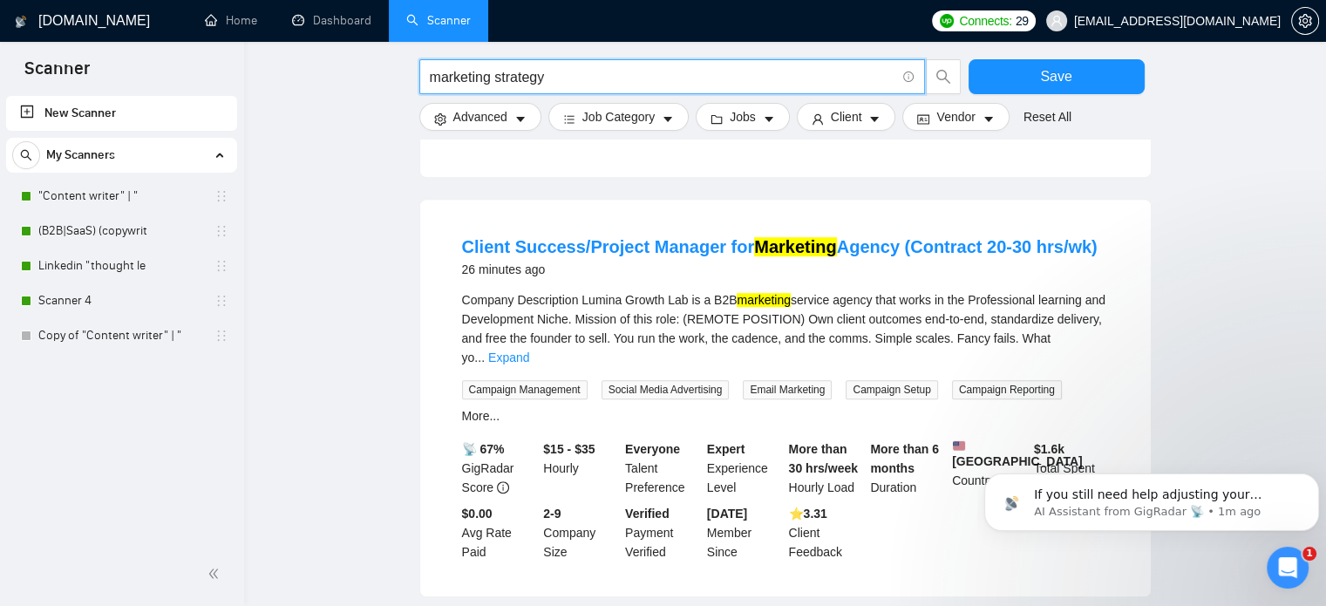
scroll to position [912, 0]
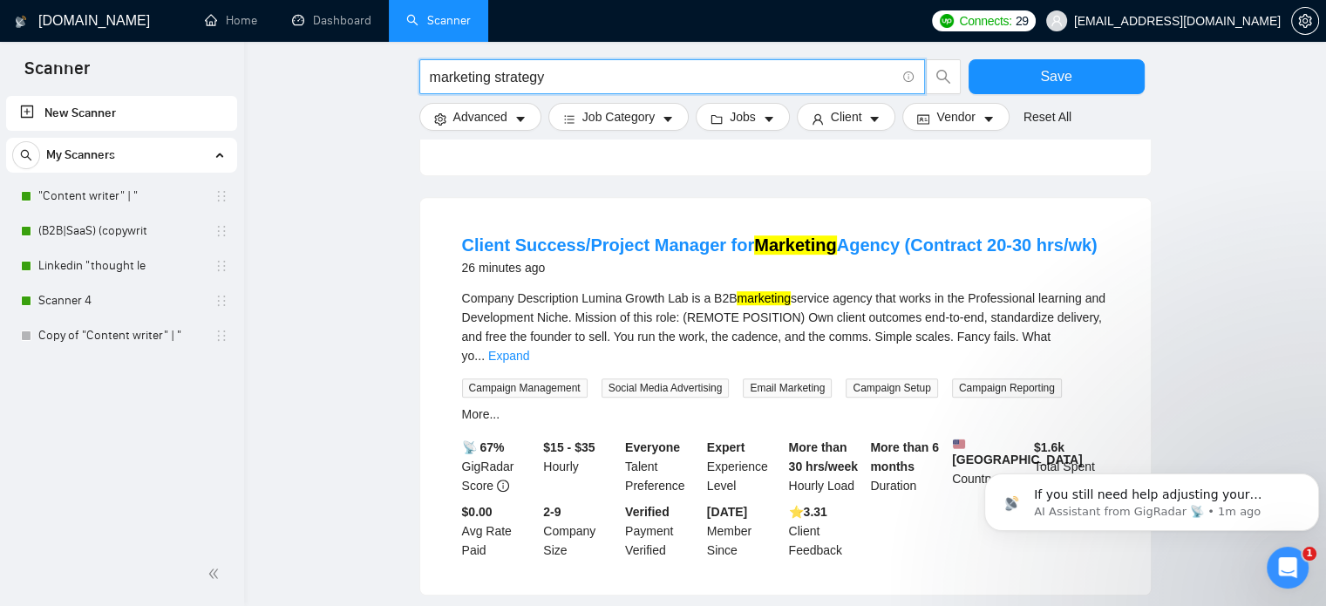
type input "marketing strategy"
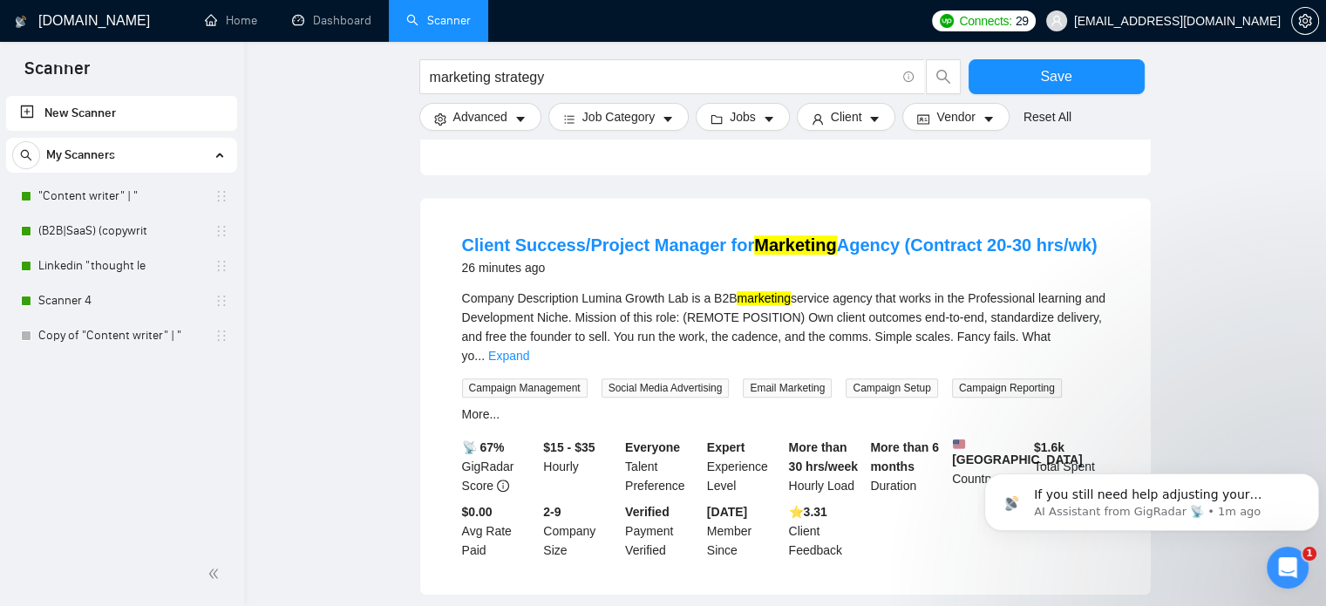
click at [1162, 307] on main "marketing strategy Save Advanced Job Category Jobs Client Vendor Reset All Prev…" at bounding box center [785, 281] width 1026 height 2247
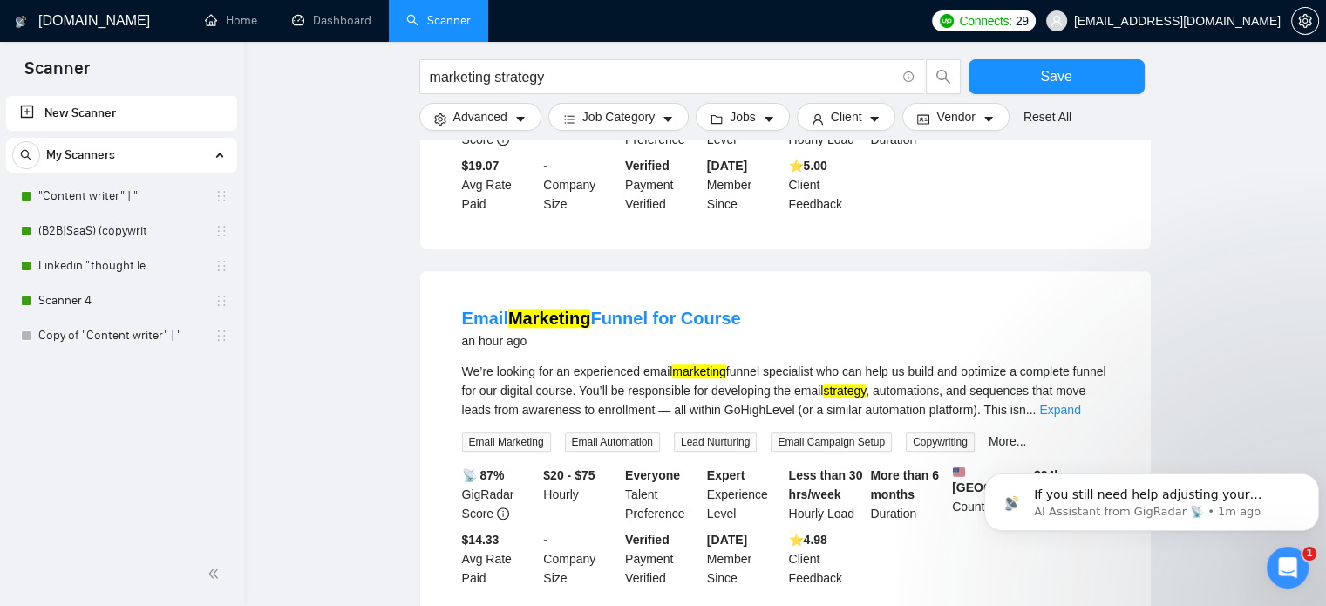
scroll to position [1706, 0]
